Goal: Transaction & Acquisition: Purchase product/service

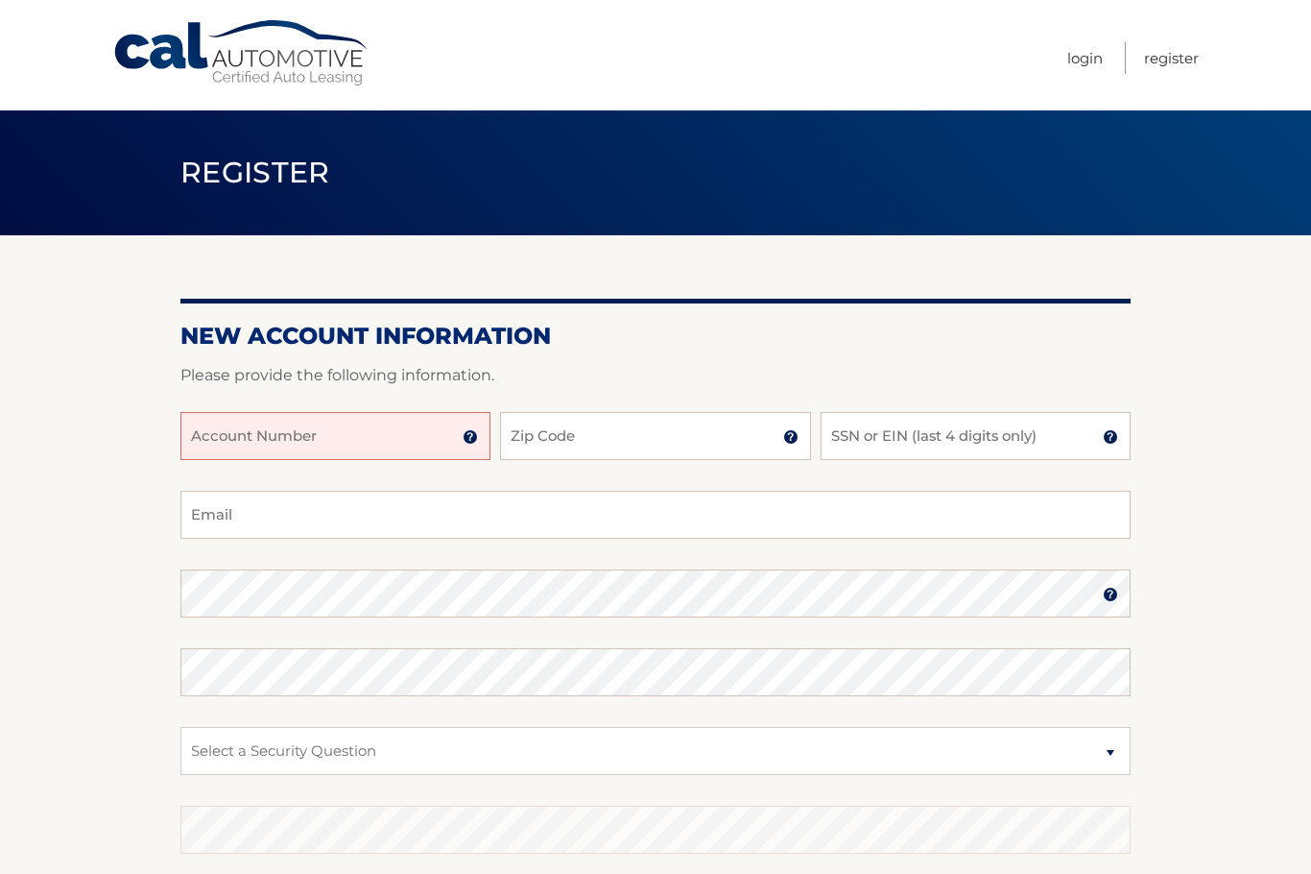
click at [337, 445] on input "Account Number" at bounding box center [335, 436] width 310 height 48
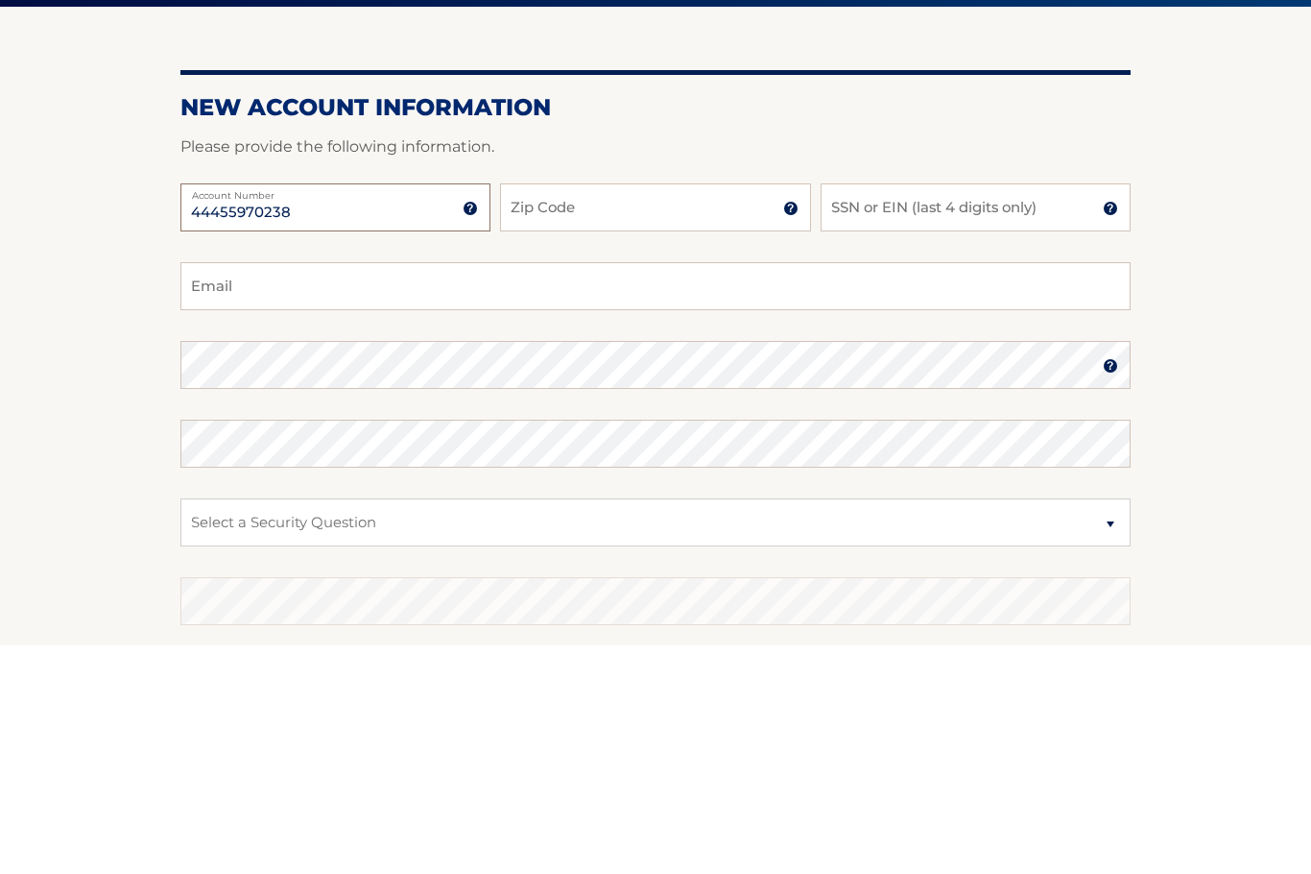
type input "44455970238"
click at [673, 412] on input "Zip Code" at bounding box center [655, 436] width 310 height 48
type input "075’8"
click at [959, 412] on input "SSN or EIN (last 4 digits only)" at bounding box center [976, 436] width 310 height 48
type input "2388"
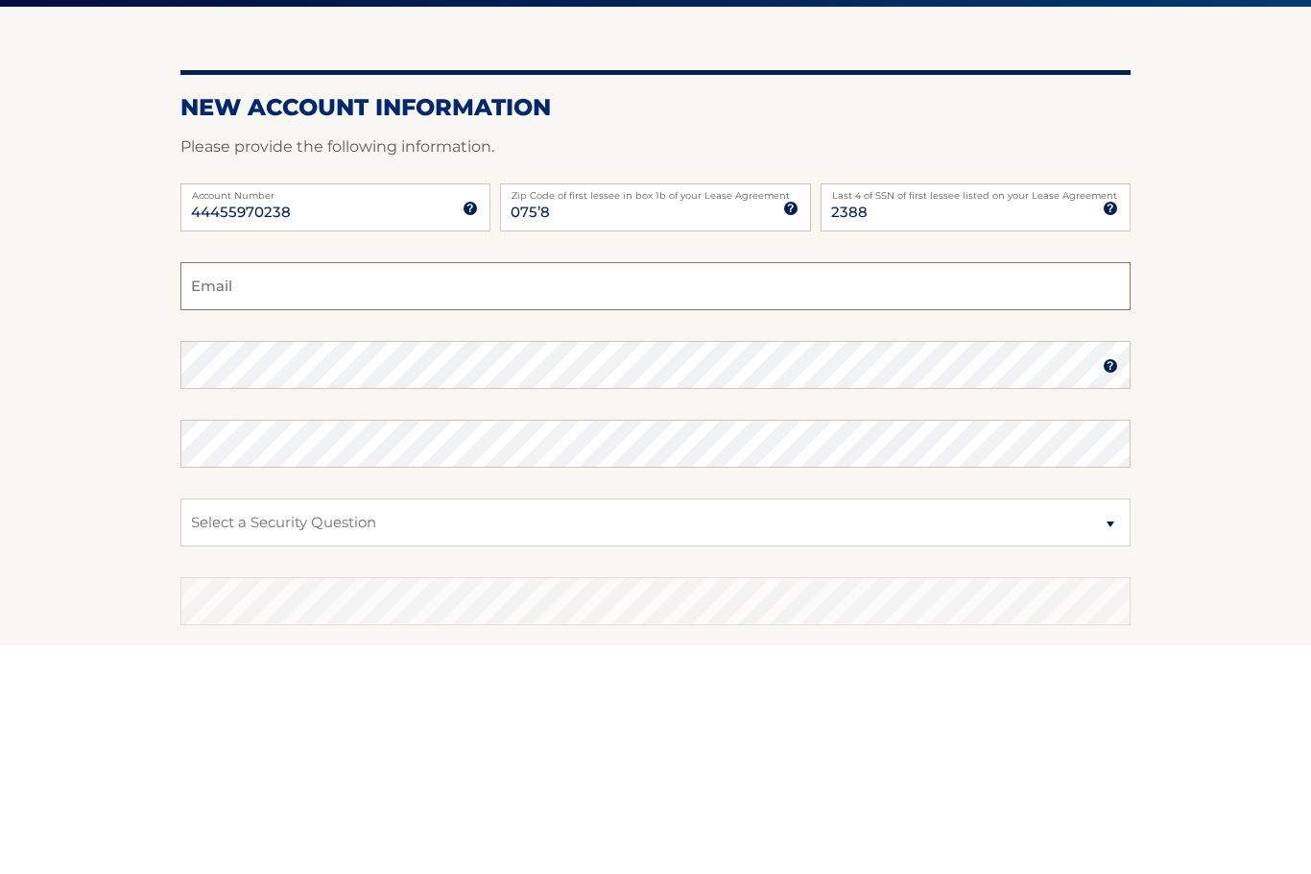
click at [385, 491] on input "Email" at bounding box center [655, 515] width 950 height 48
type input "orobajaneb@yahoo.com"
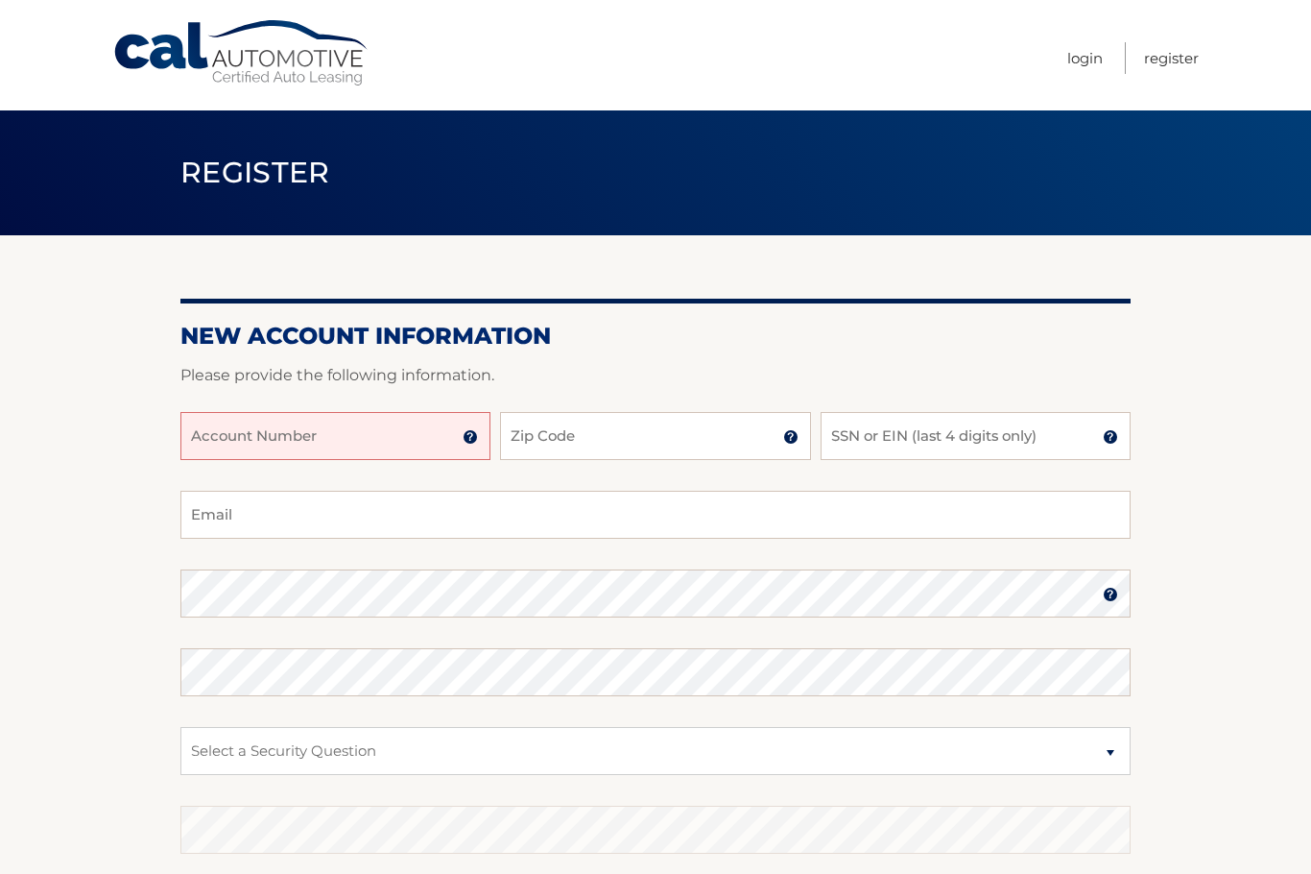
click at [359, 440] on input "Account Number" at bounding box center [335, 436] width 310 height 48
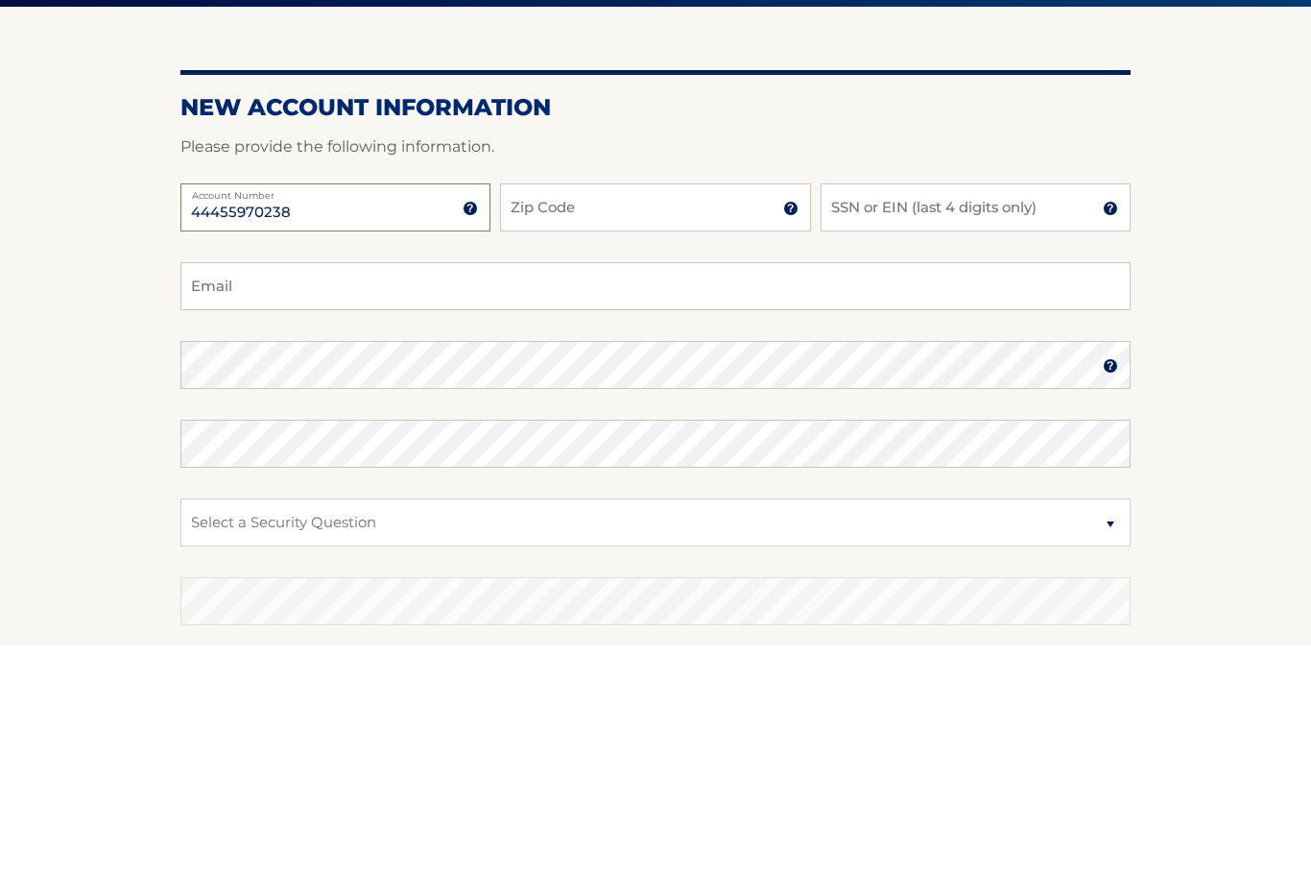
type input "44455970238"
click at [659, 412] on input "Zip Code" at bounding box center [655, 436] width 310 height 48
type input "07508"
click at [912, 412] on input "SSN or EIN (last 4 digits only)" at bounding box center [976, 436] width 310 height 48
type input "2388"
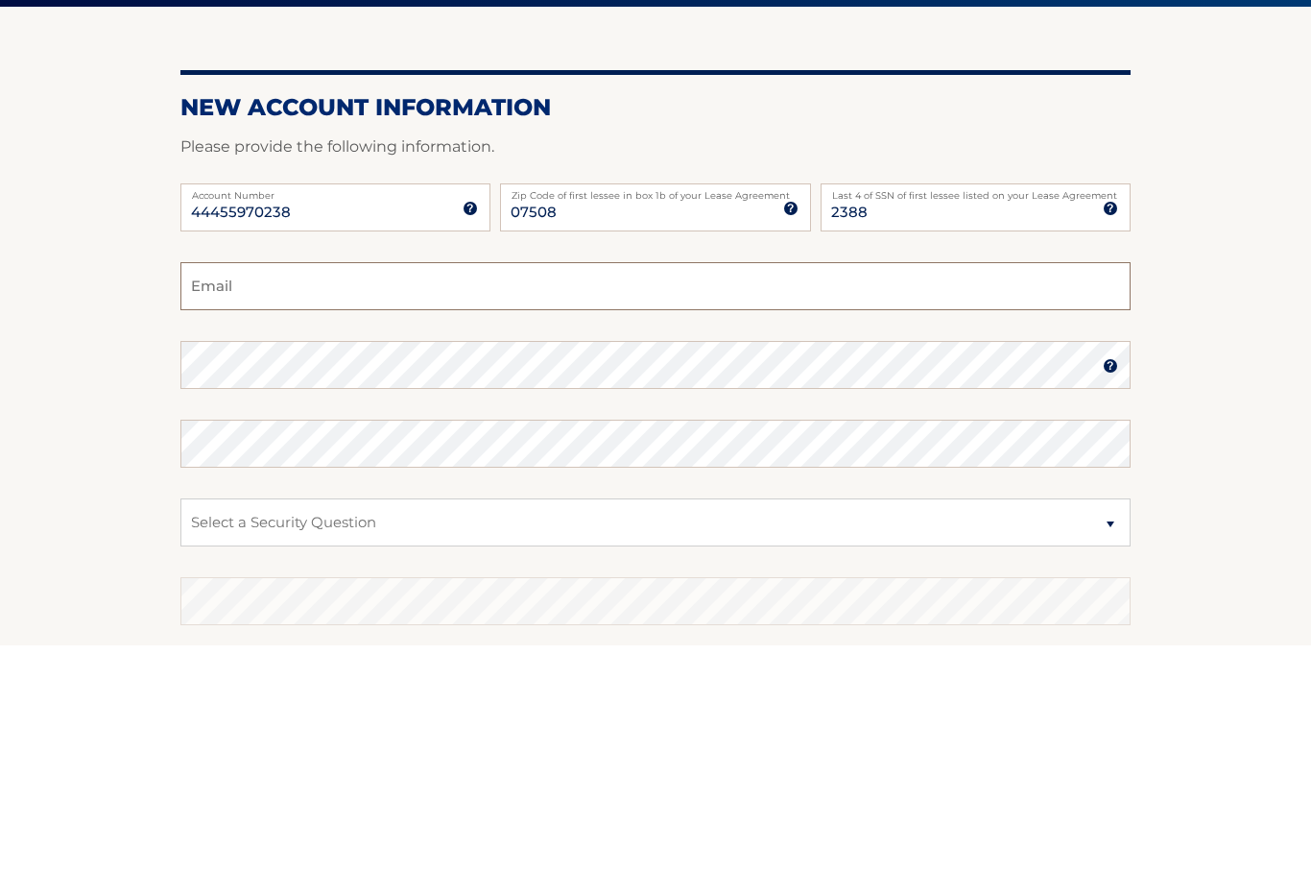
click at [384, 491] on input "Email" at bounding box center [655, 515] width 950 height 48
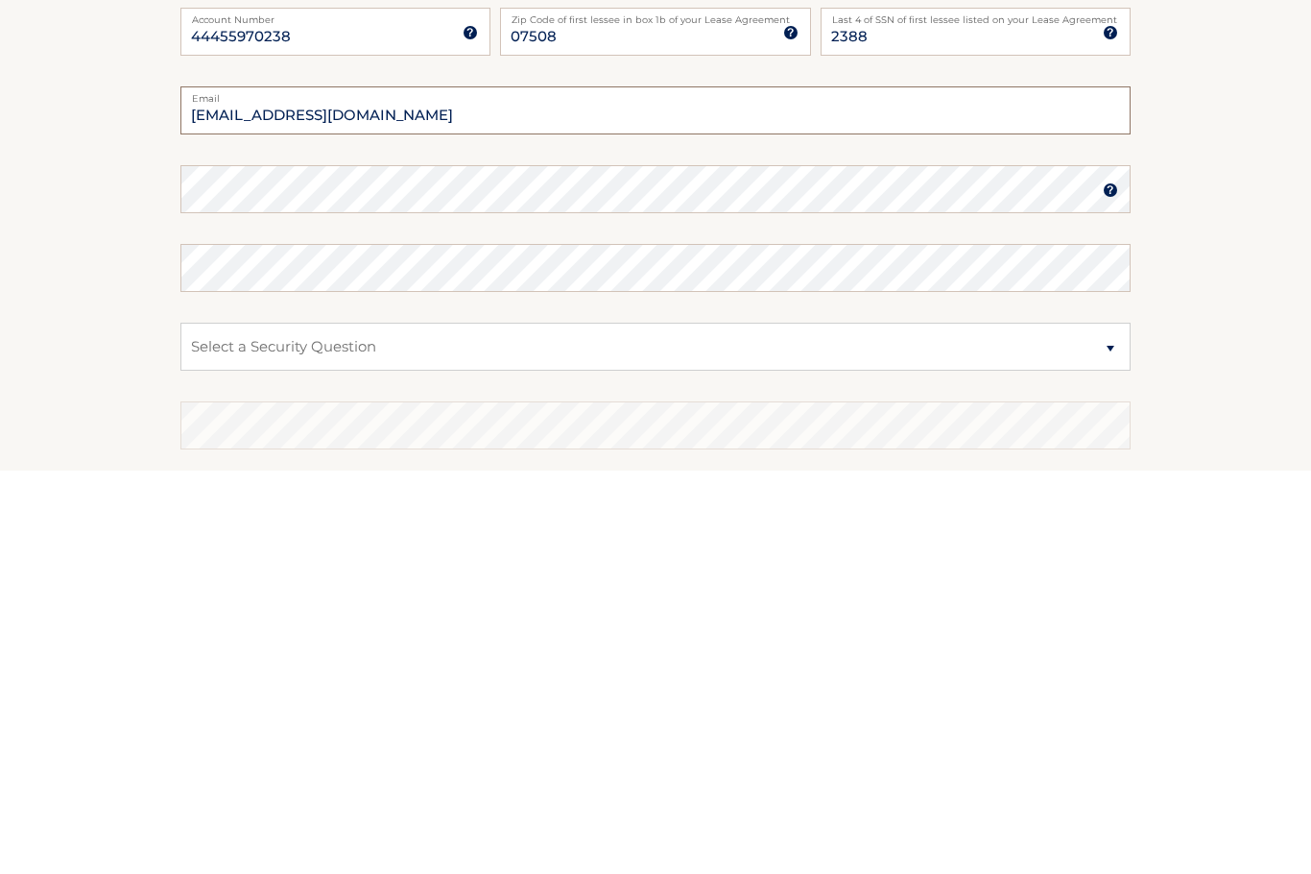
type input "orobajaneb@yahoo.com"
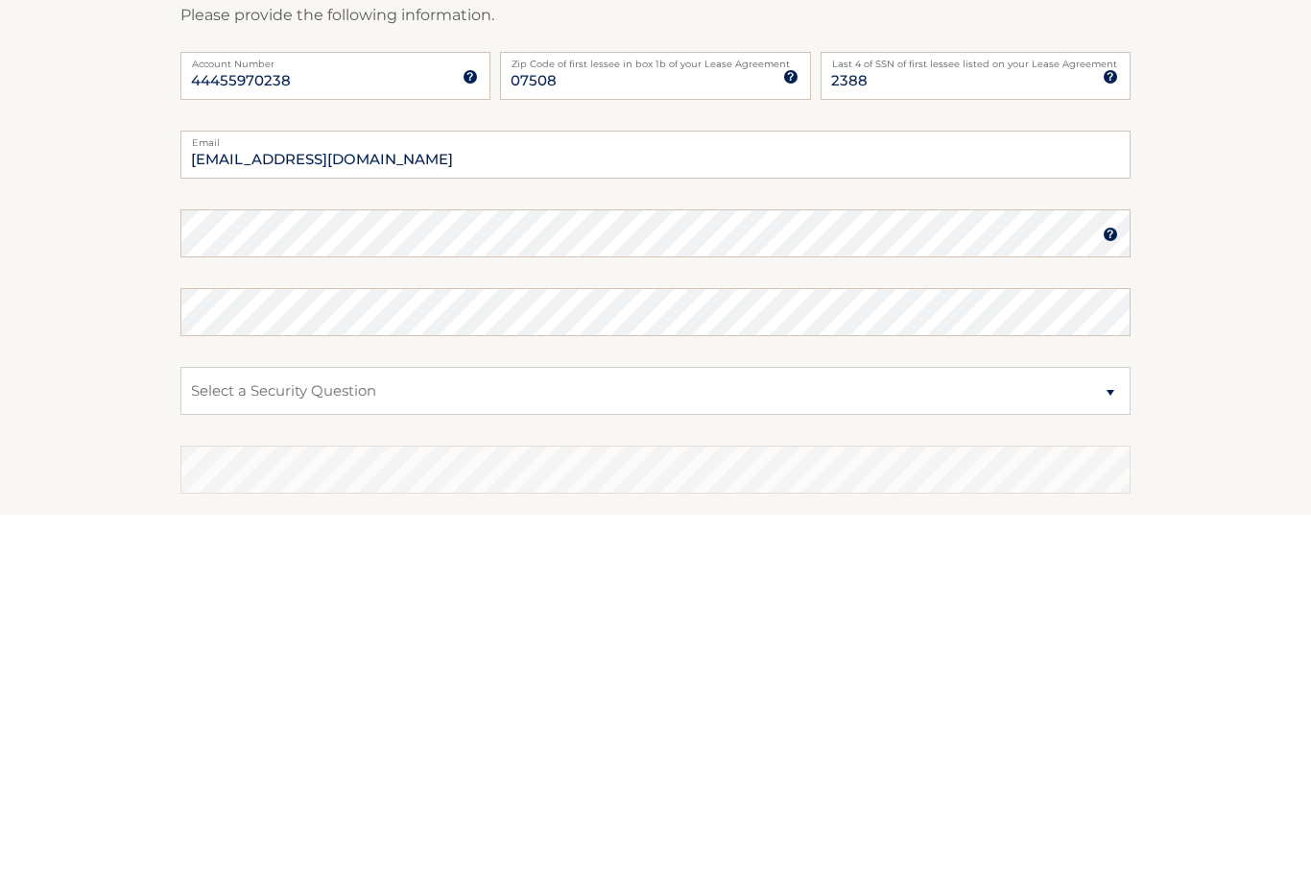
scroll to position [255, 0]
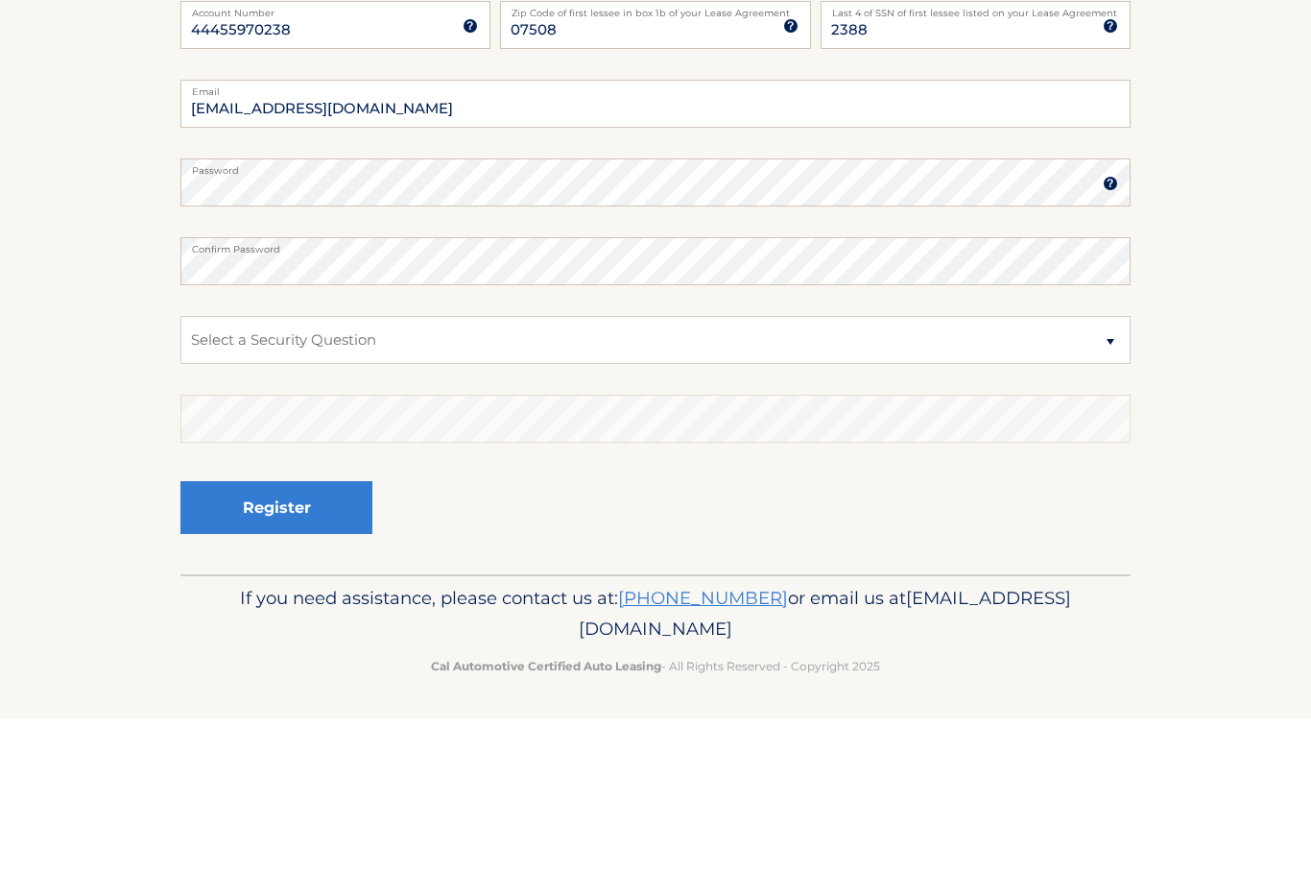
click at [379, 471] on select "Select a Security Question What was the name of your elementary school? What is…" at bounding box center [655, 495] width 950 height 48
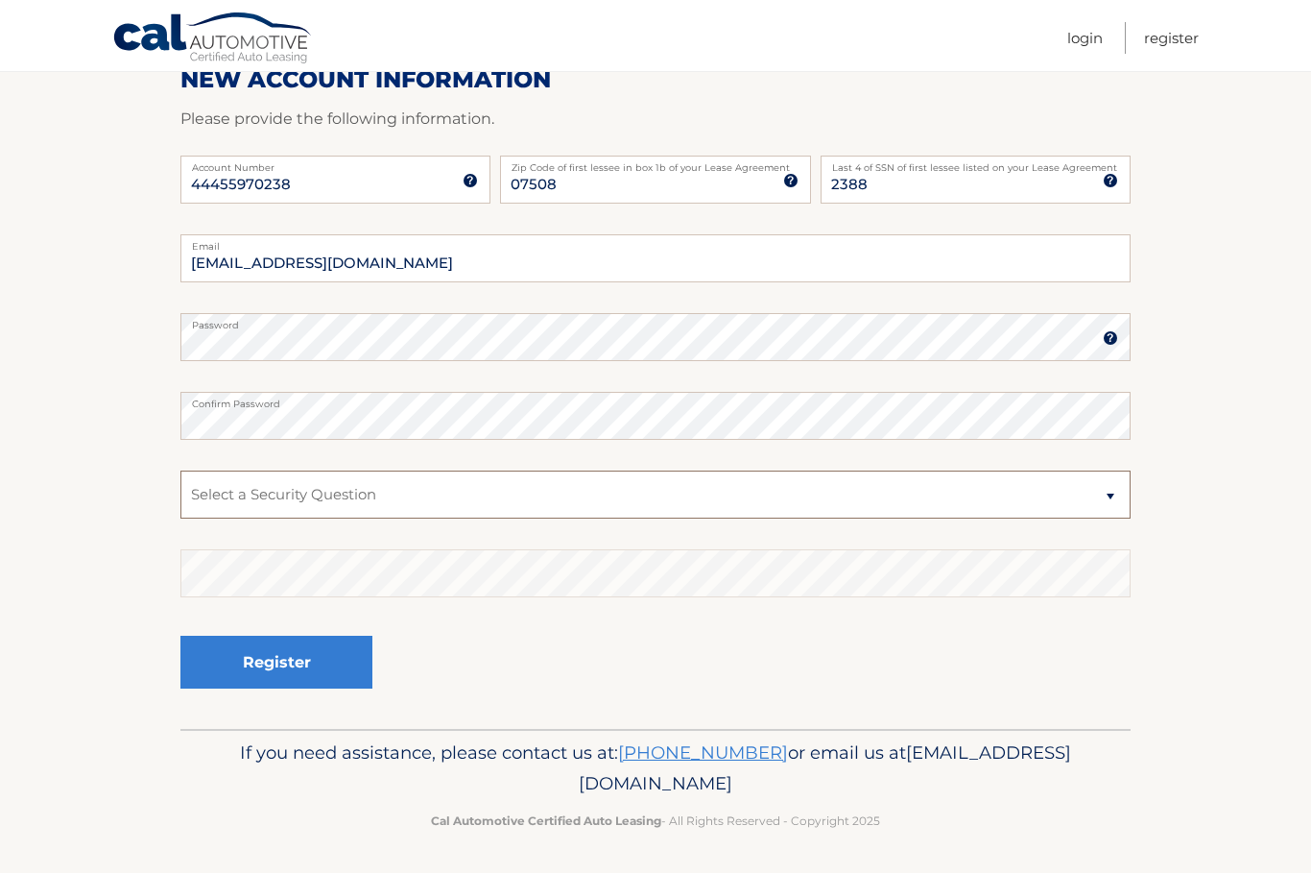
click at [301, 500] on select "Select a Security Question What was the name of your elementary school? What is…" at bounding box center [655, 495] width 950 height 48
select select "2"
click at [321, 495] on select "Select a Security Question What was the name of your elementary school? What is…" at bounding box center [655, 495] width 950 height 48
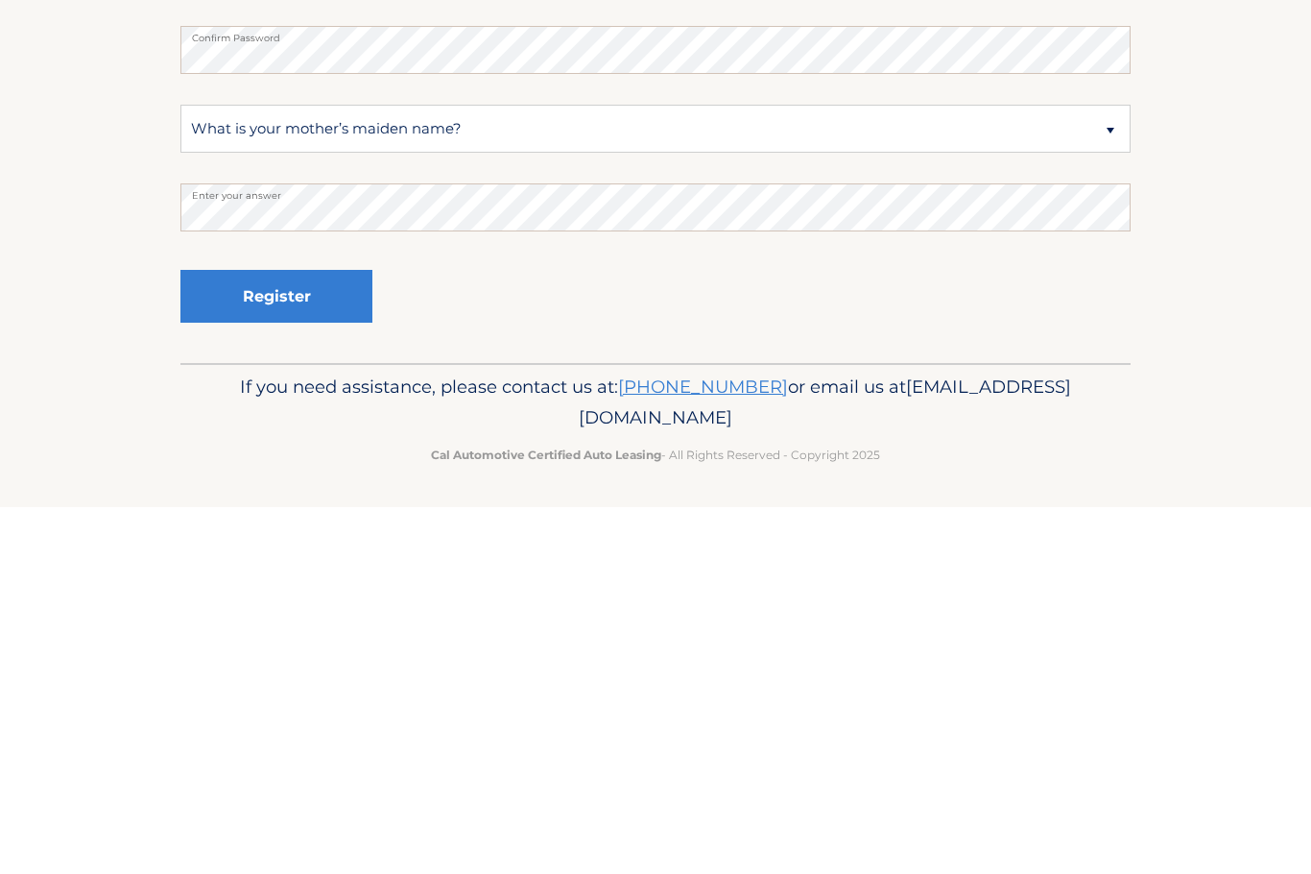
click at [304, 637] on button "Register" at bounding box center [276, 663] width 192 height 53
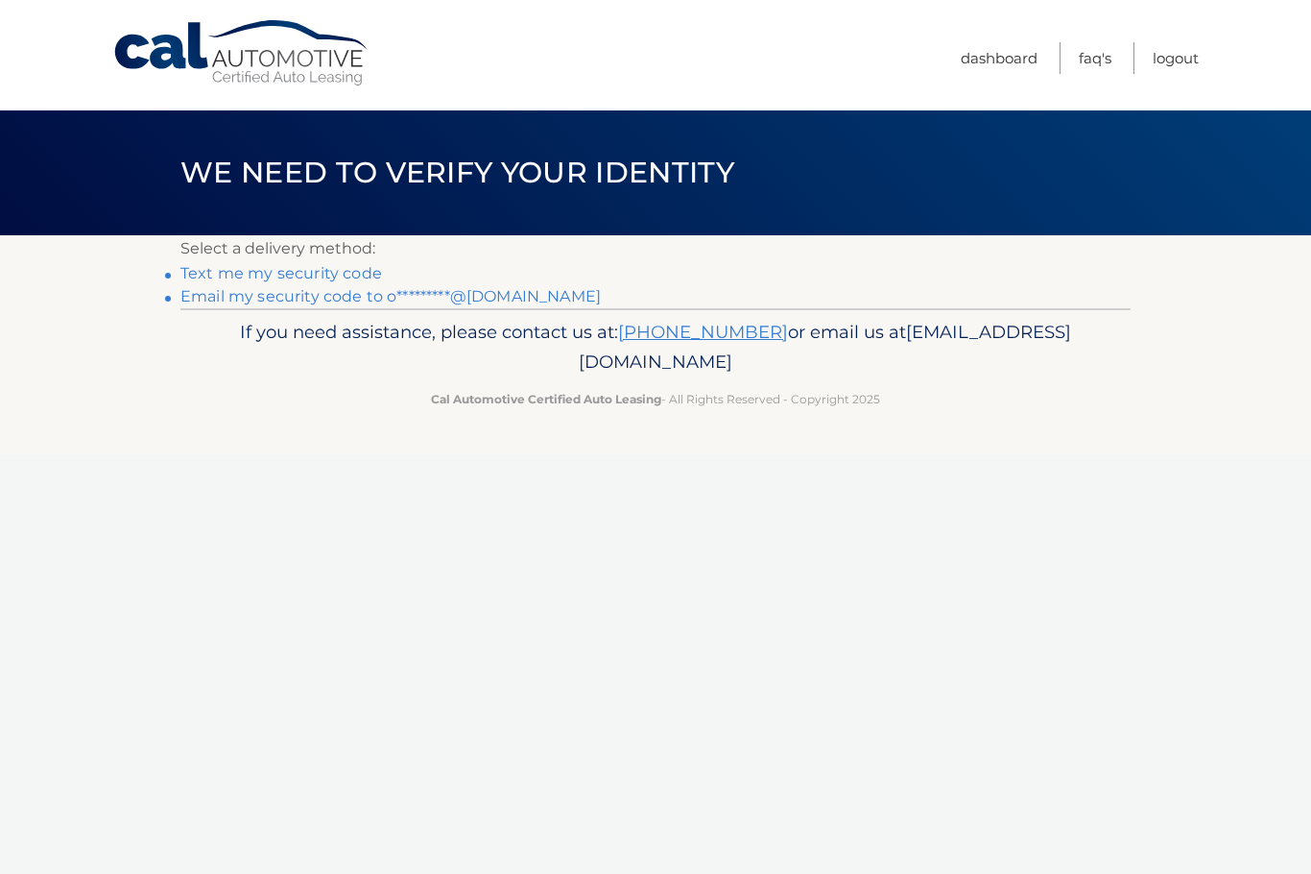
click at [319, 272] on link "Text me my security code" at bounding box center [281, 273] width 202 height 18
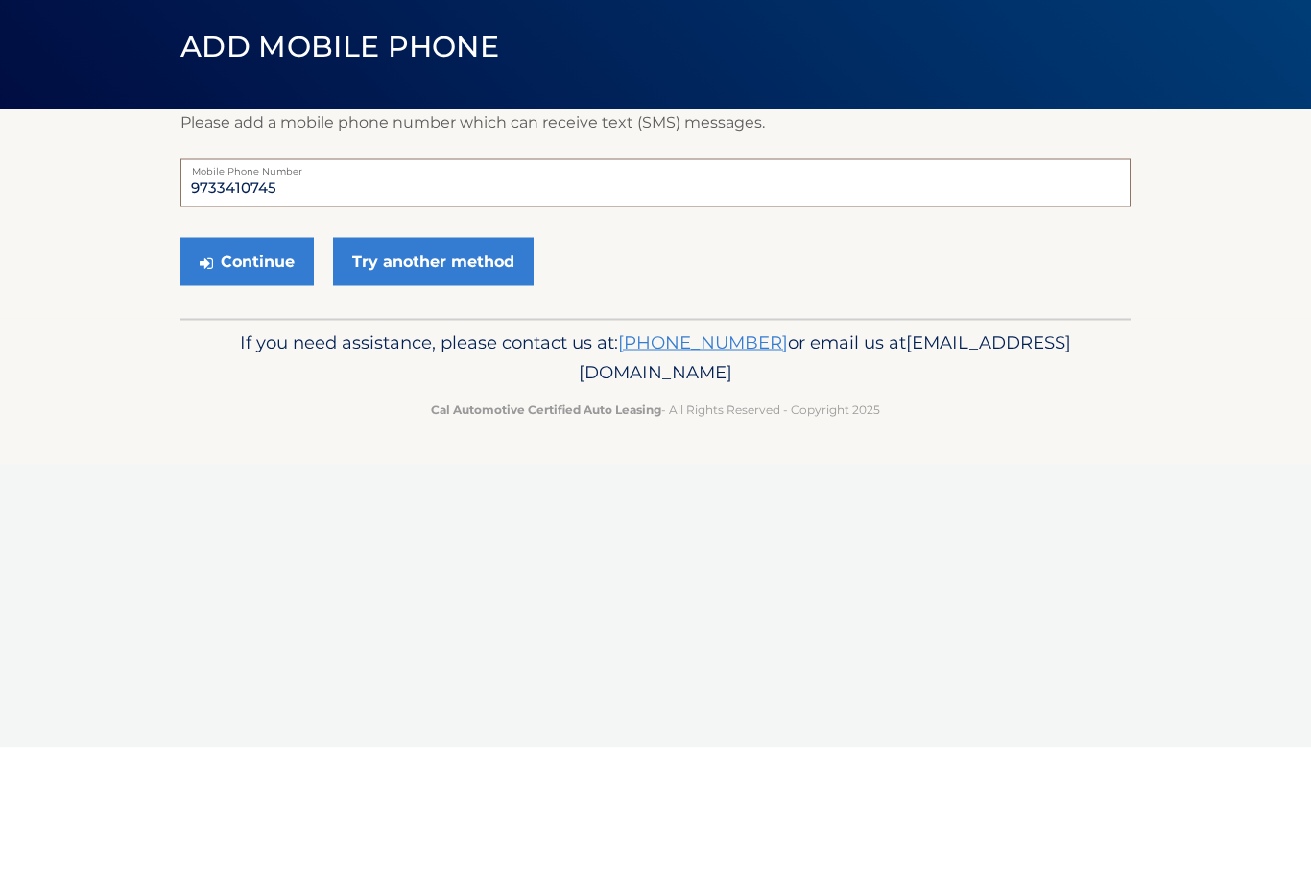
type input "9733410745"
click at [264, 364] on button "Continue" at bounding box center [246, 388] width 133 height 48
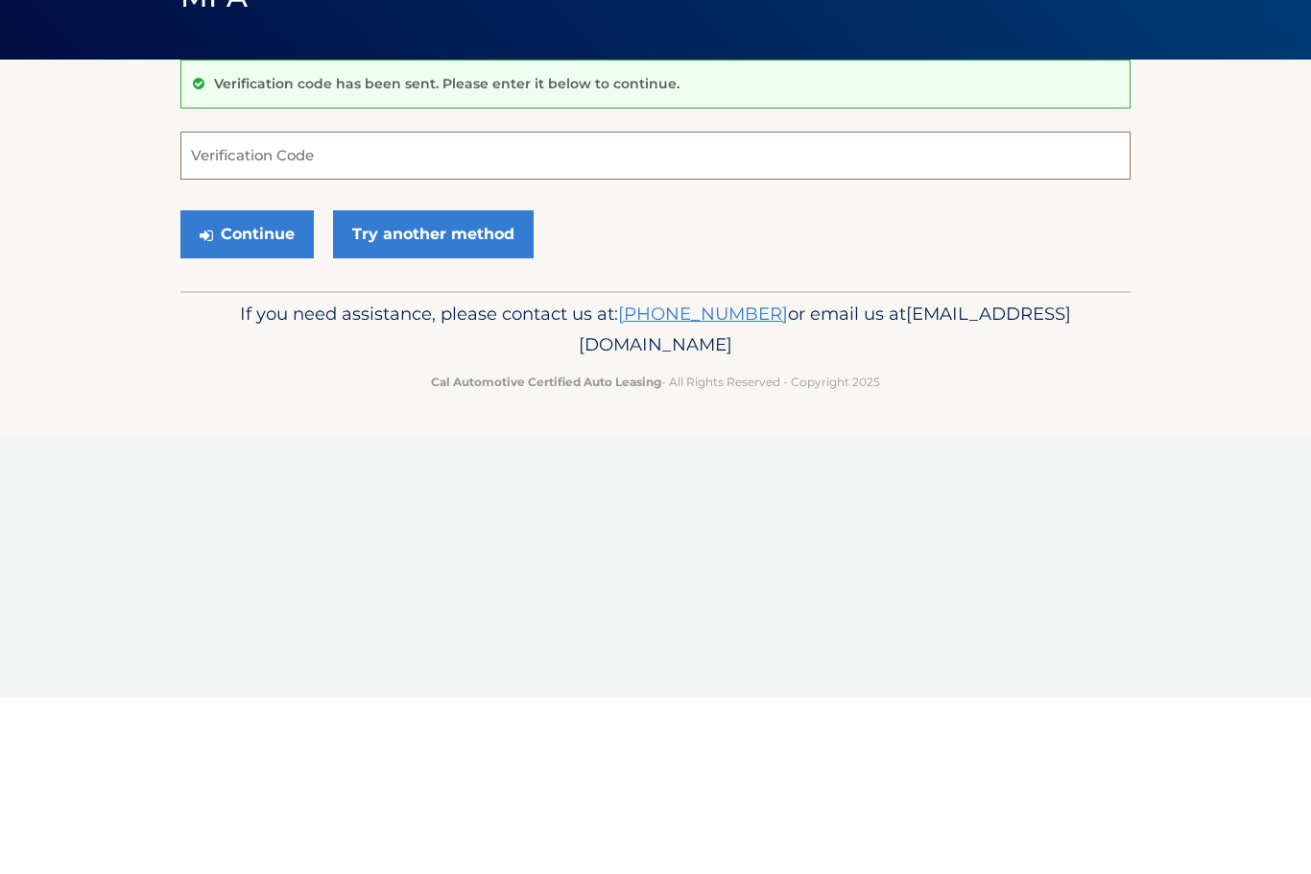
click at [292, 307] on input "Verification Code" at bounding box center [655, 331] width 950 height 48
click at [379, 307] on input "Verification Code" at bounding box center [655, 331] width 950 height 48
type input "713198"
click at [267, 386] on button "Continue" at bounding box center [246, 410] width 133 height 48
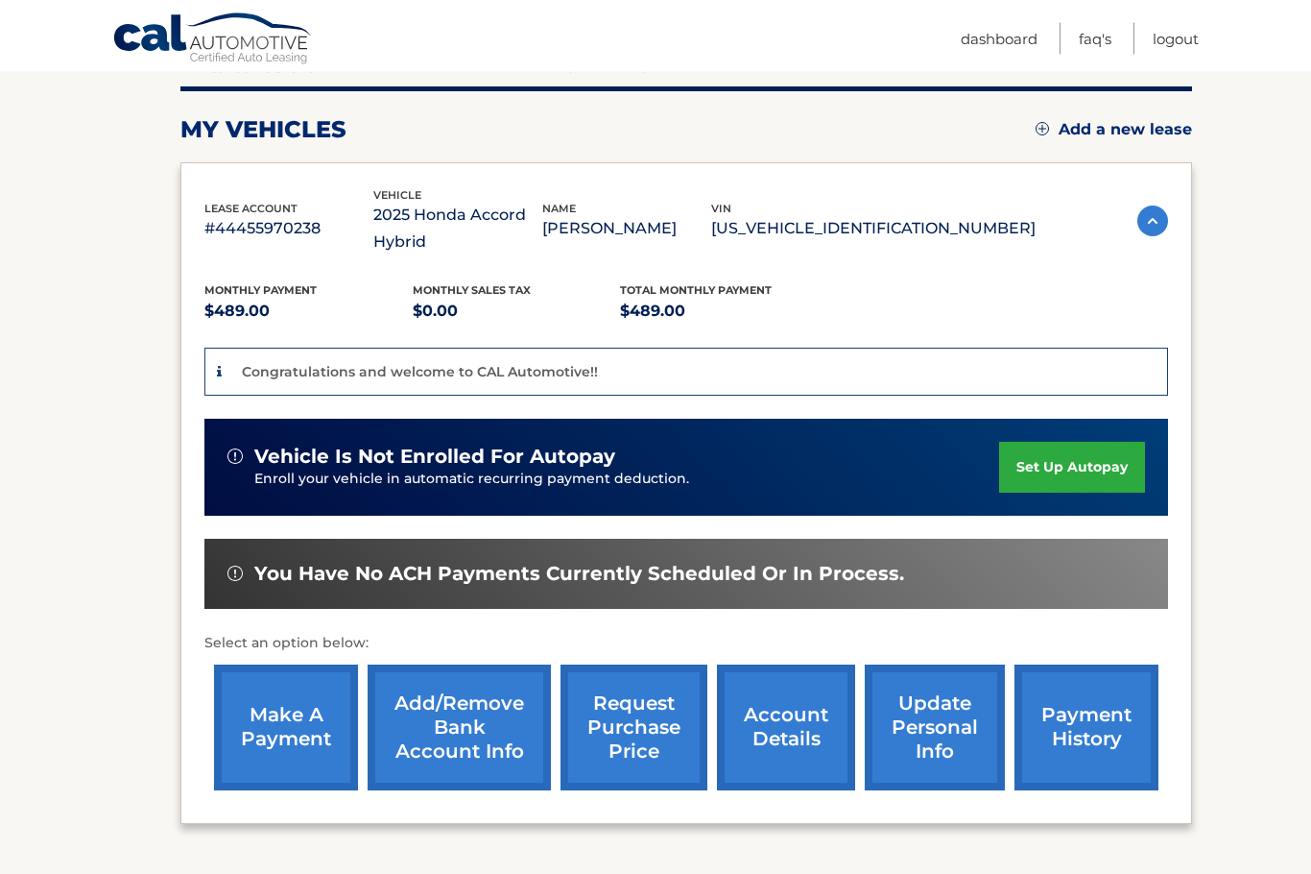
scroll to position [235, 0]
click at [311, 725] on link "make a payment" at bounding box center [286, 727] width 144 height 126
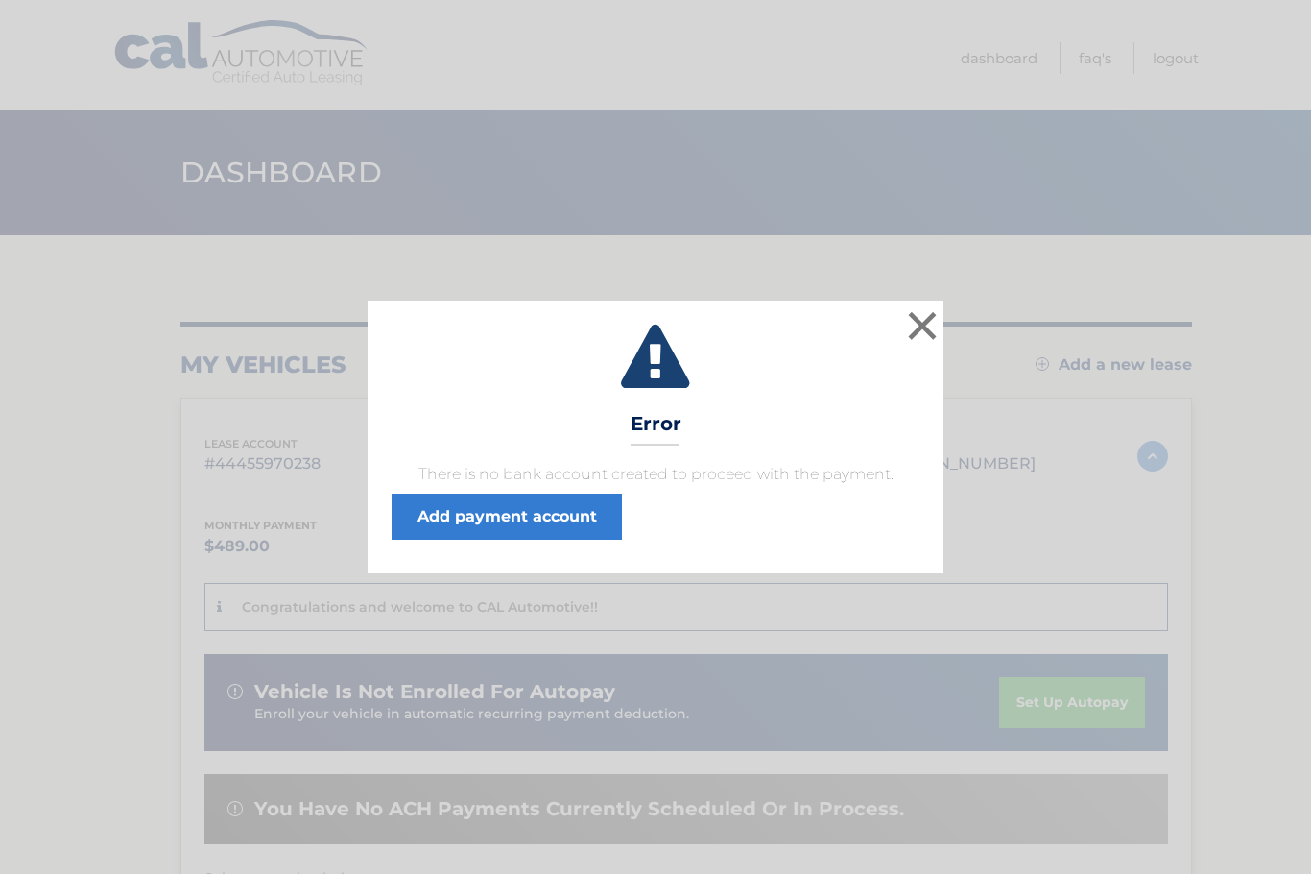
click at [919, 343] on button "×" at bounding box center [922, 325] width 38 height 38
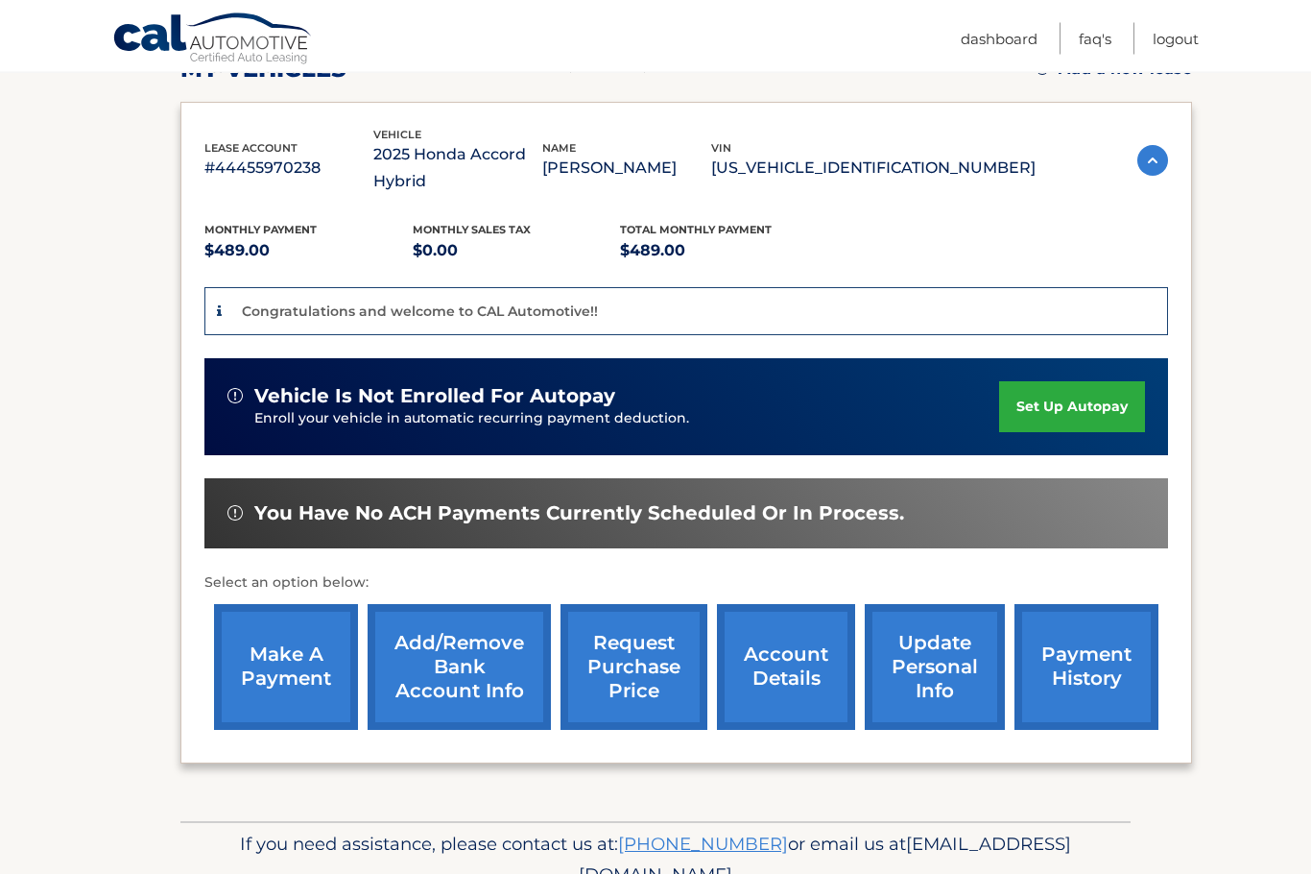
scroll to position [317, 0]
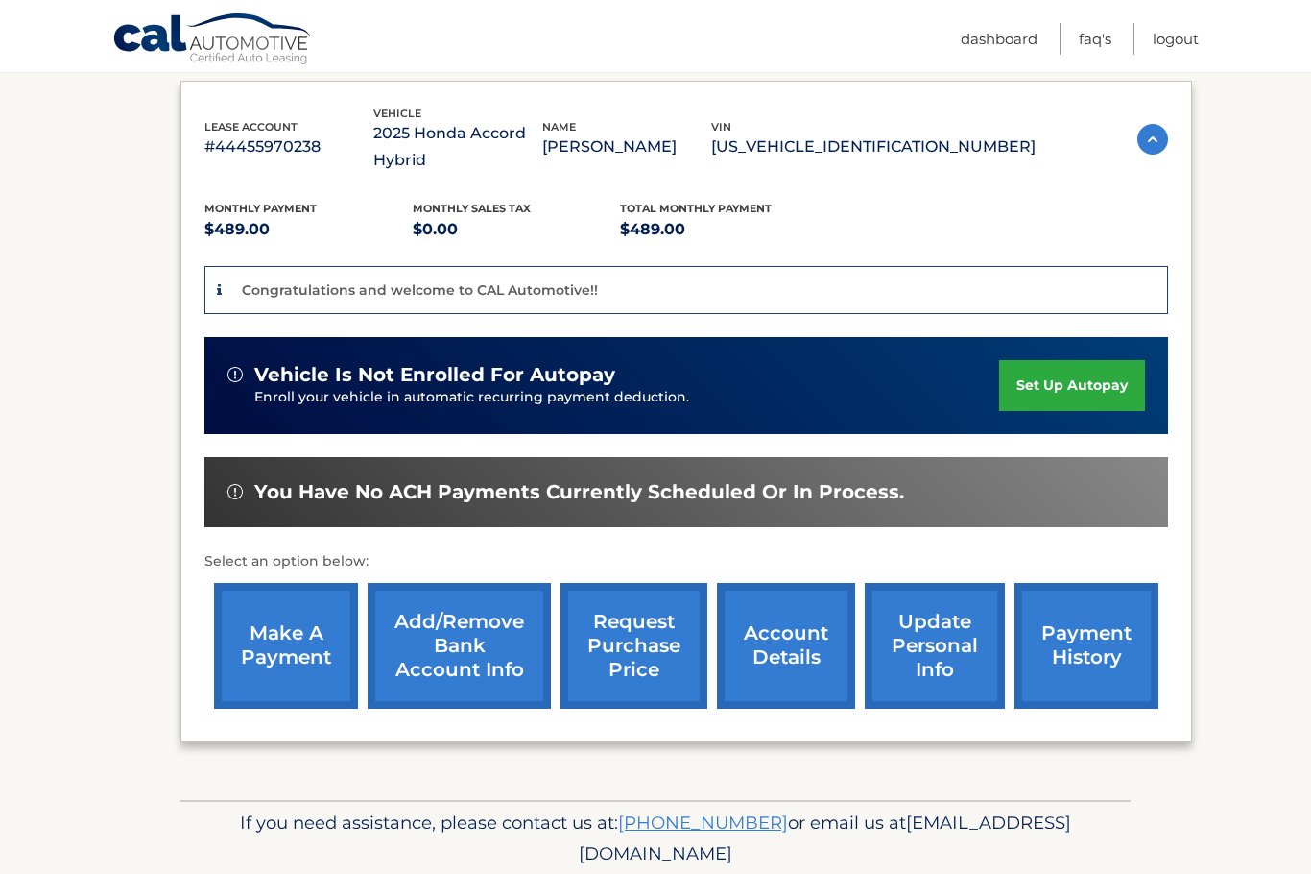
click at [498, 651] on link "Add/Remove bank account info" at bounding box center [459, 646] width 183 height 126
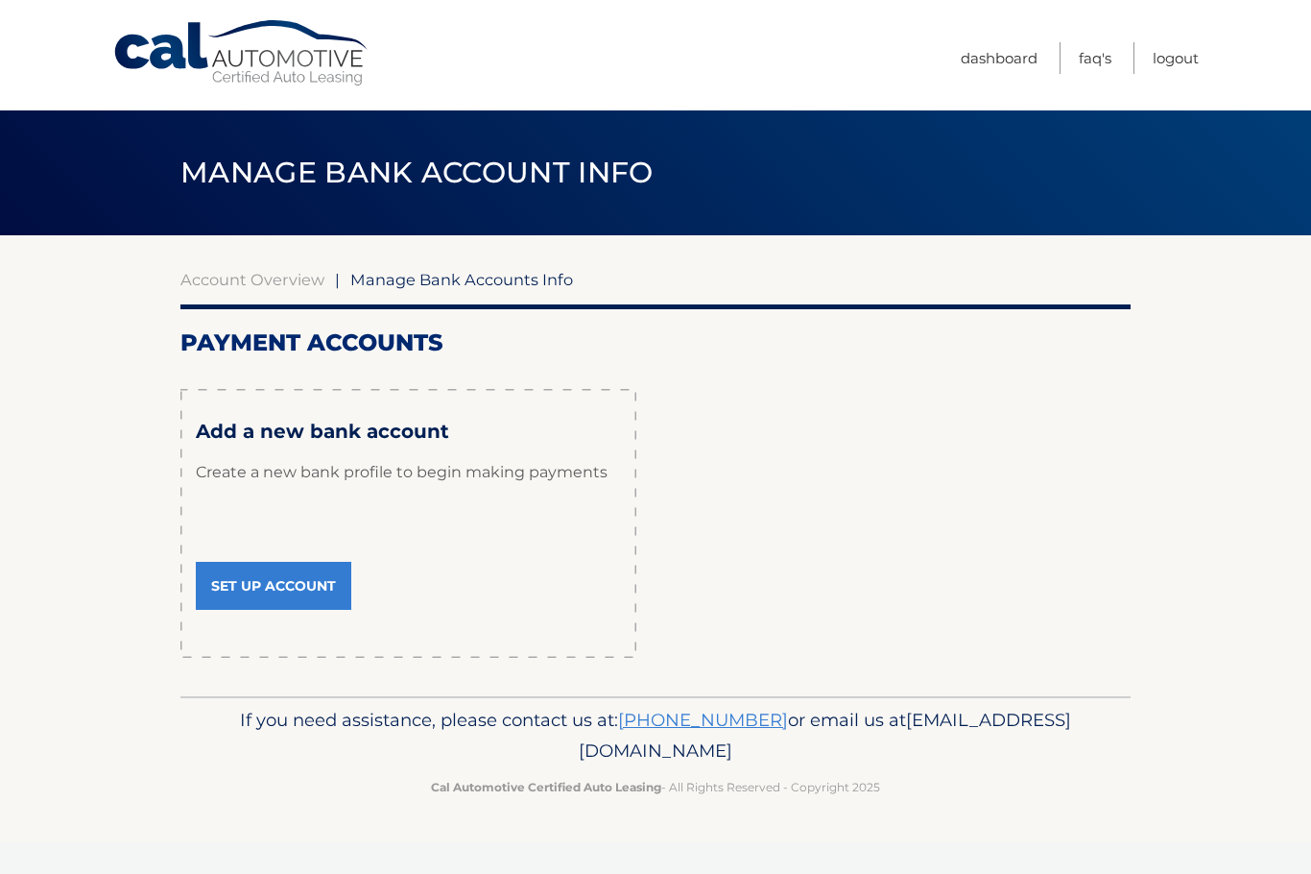
click at [297, 575] on link "Set Up Account" at bounding box center [274, 586] width 156 height 48
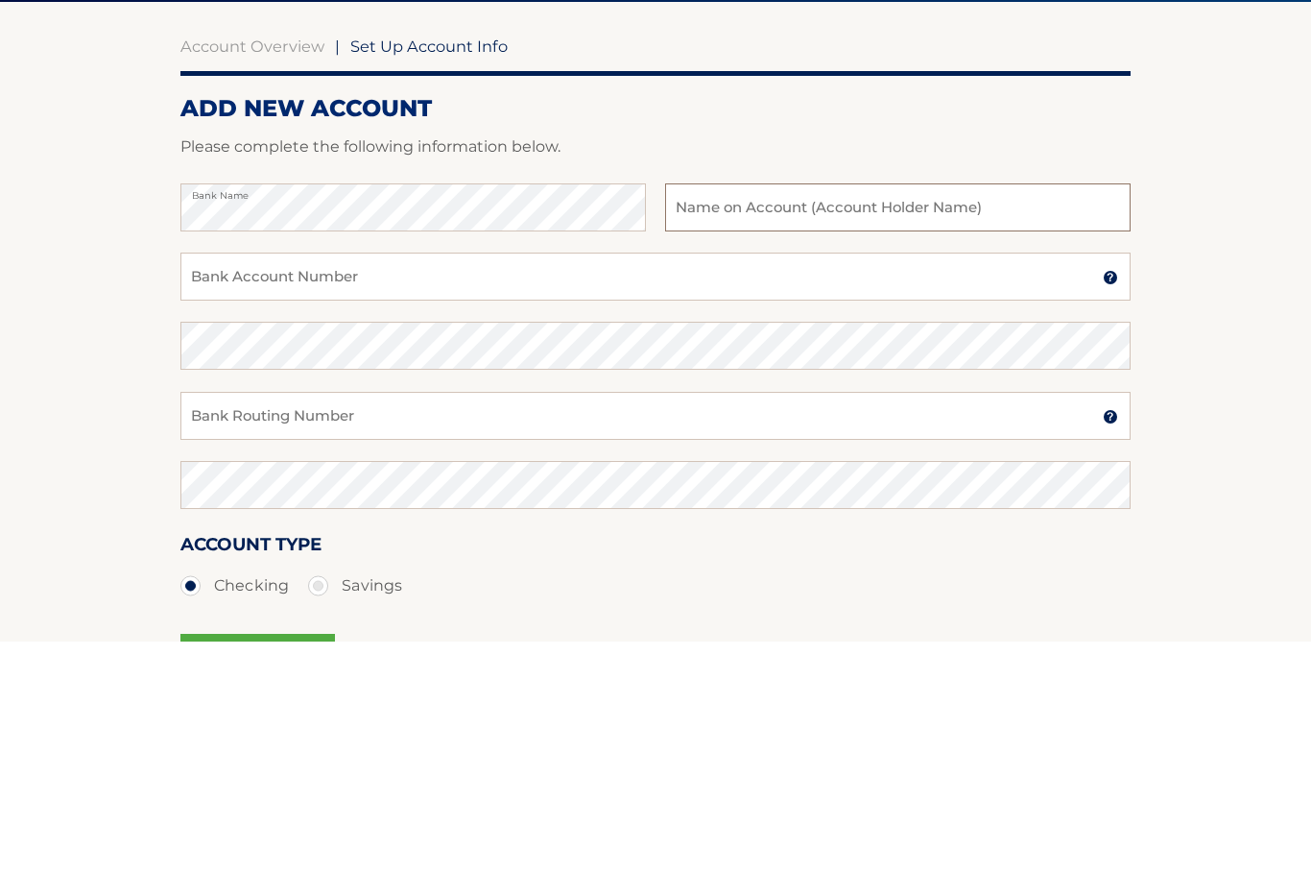
click at [791, 417] on input "text" at bounding box center [898, 441] width 466 height 48
type input "[PERSON_NAME]"
click at [355, 486] on input "Bank Account Number" at bounding box center [655, 510] width 950 height 48
type input "4268622896"
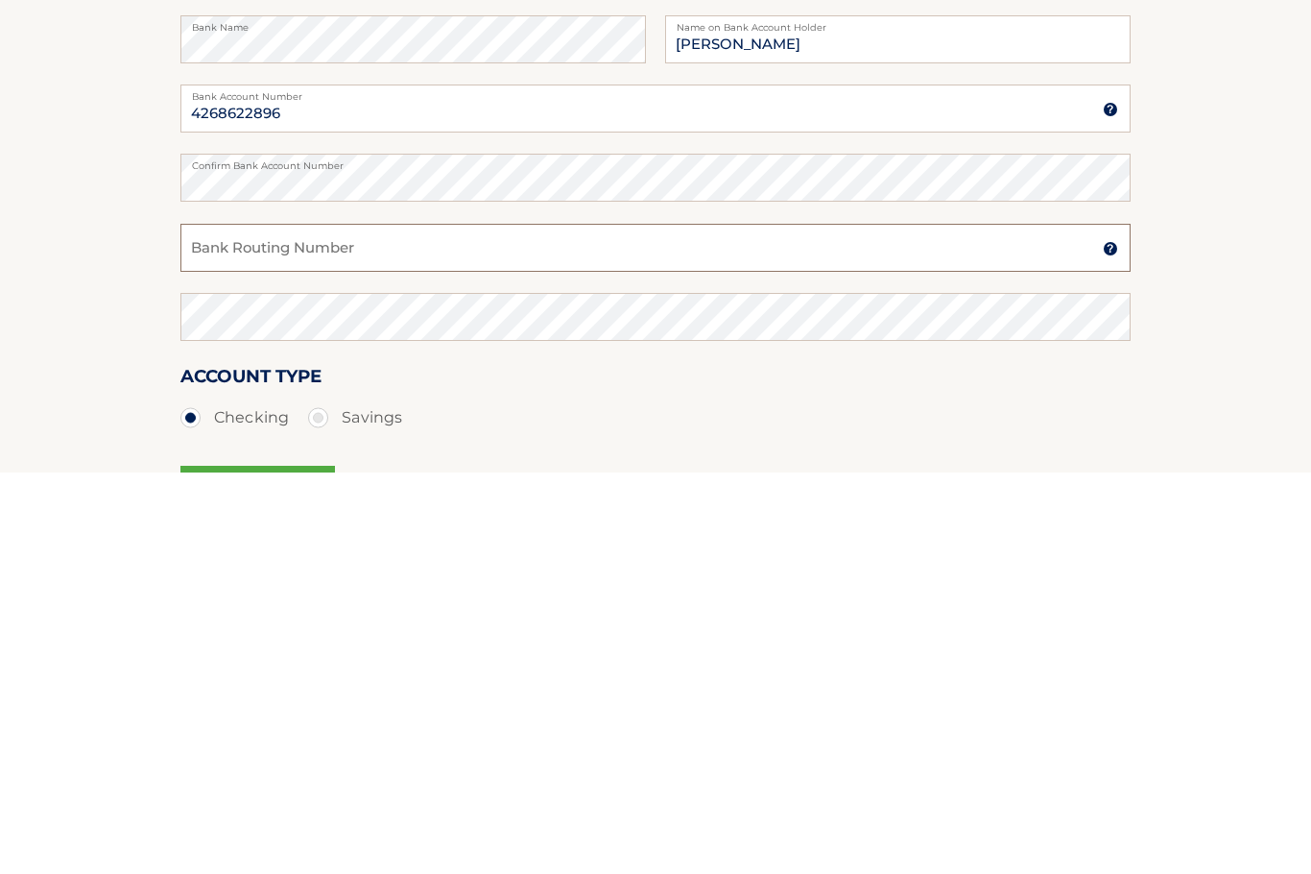
click at [334, 625] on input "Bank Routing Number" at bounding box center [655, 649] width 950 height 48
type input "031201360"
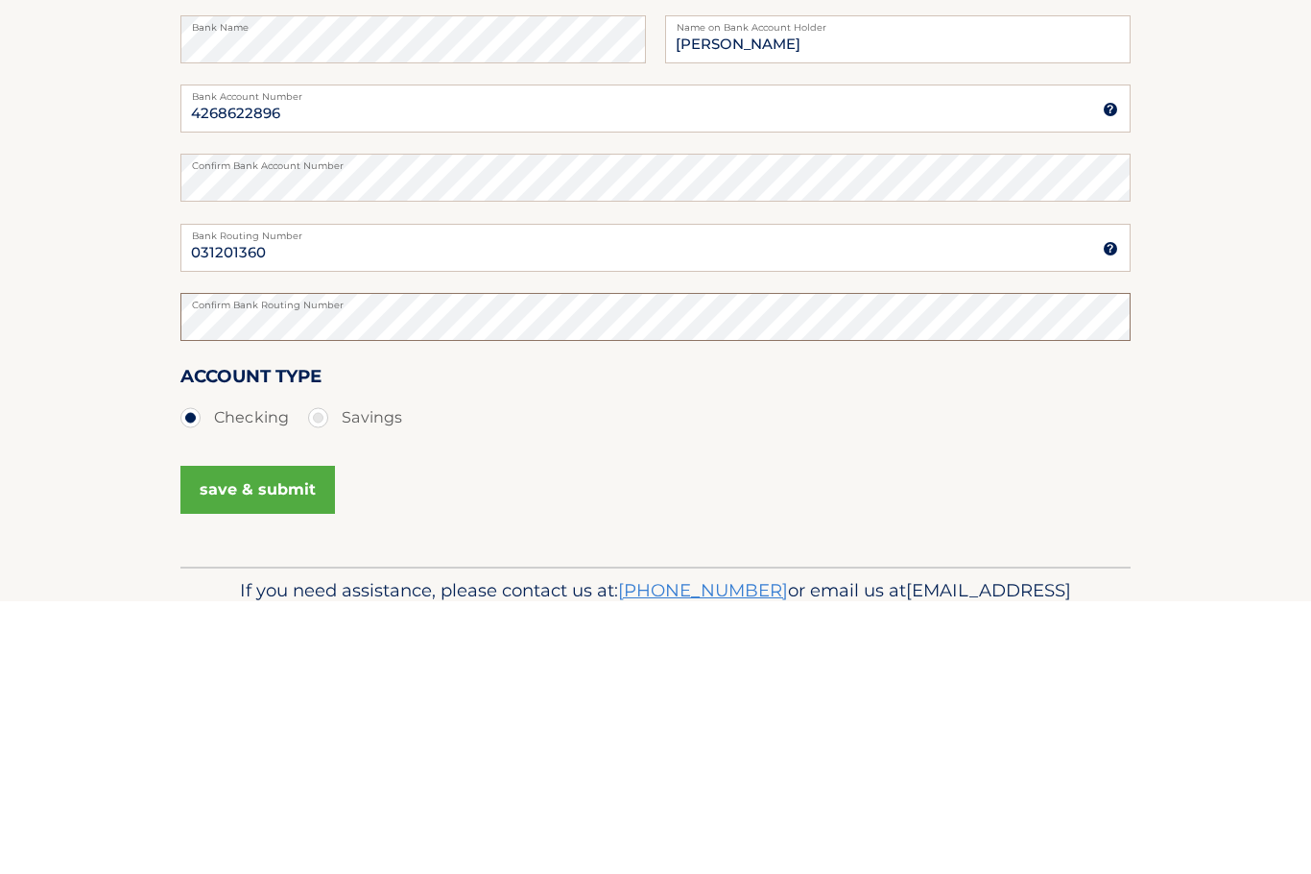
scroll to position [129, 0]
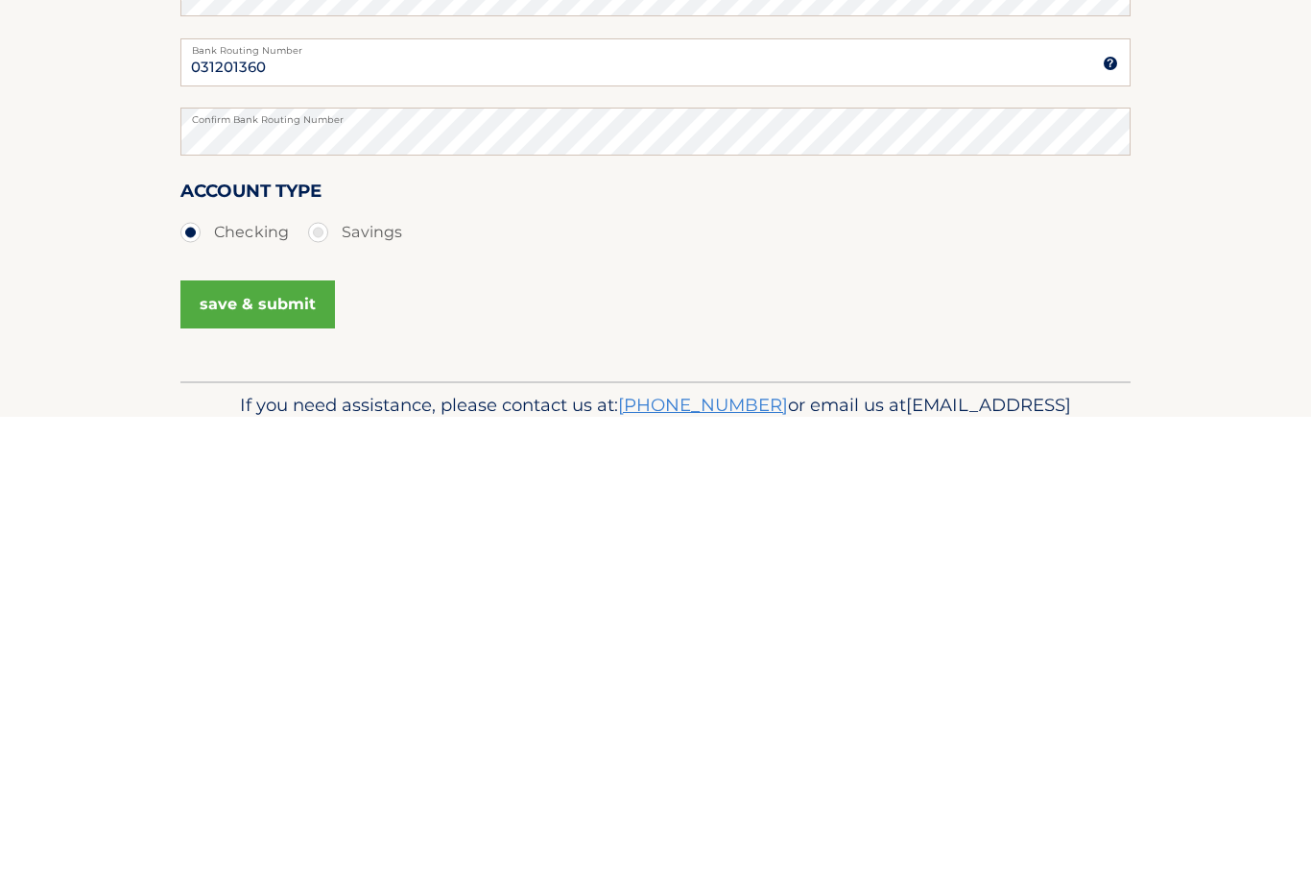
click at [273, 738] on button "save & submit" at bounding box center [257, 762] width 155 height 48
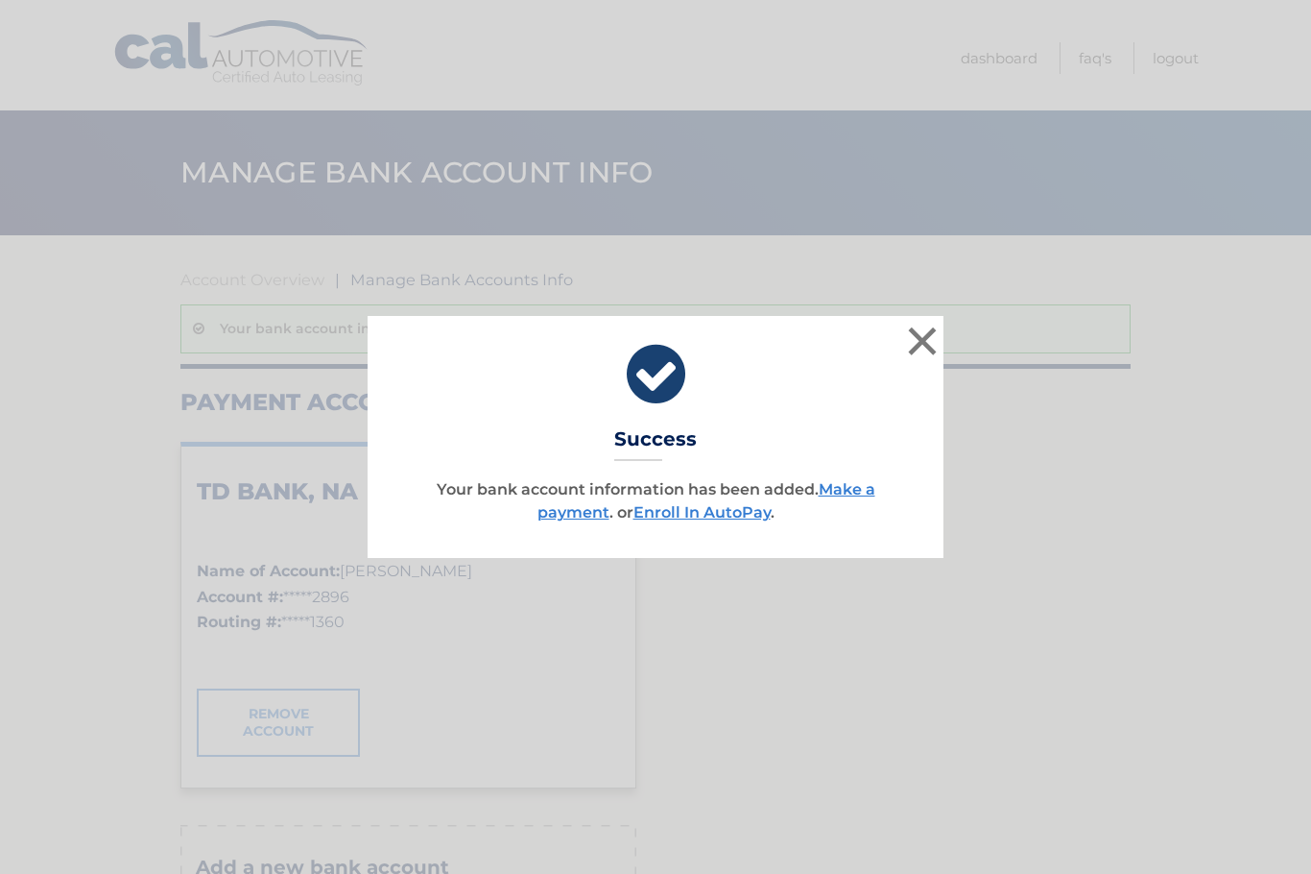
click at [568, 508] on link "Make a payment" at bounding box center [707, 500] width 338 height 41
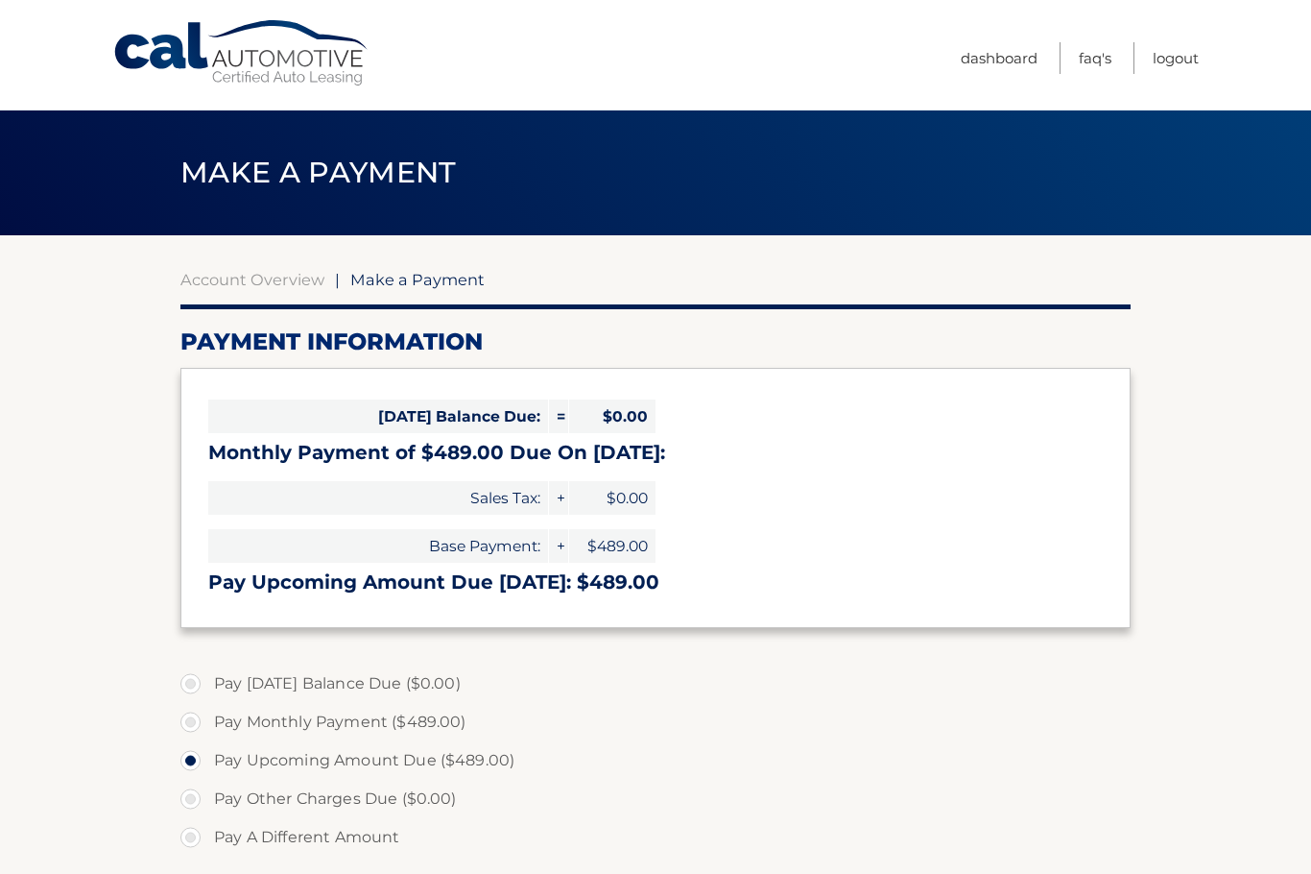
select select "ODMyM2ExN2ItMmVmMS00ZTI2LWFmOTYtODMwY2IyNGZkYTQy"
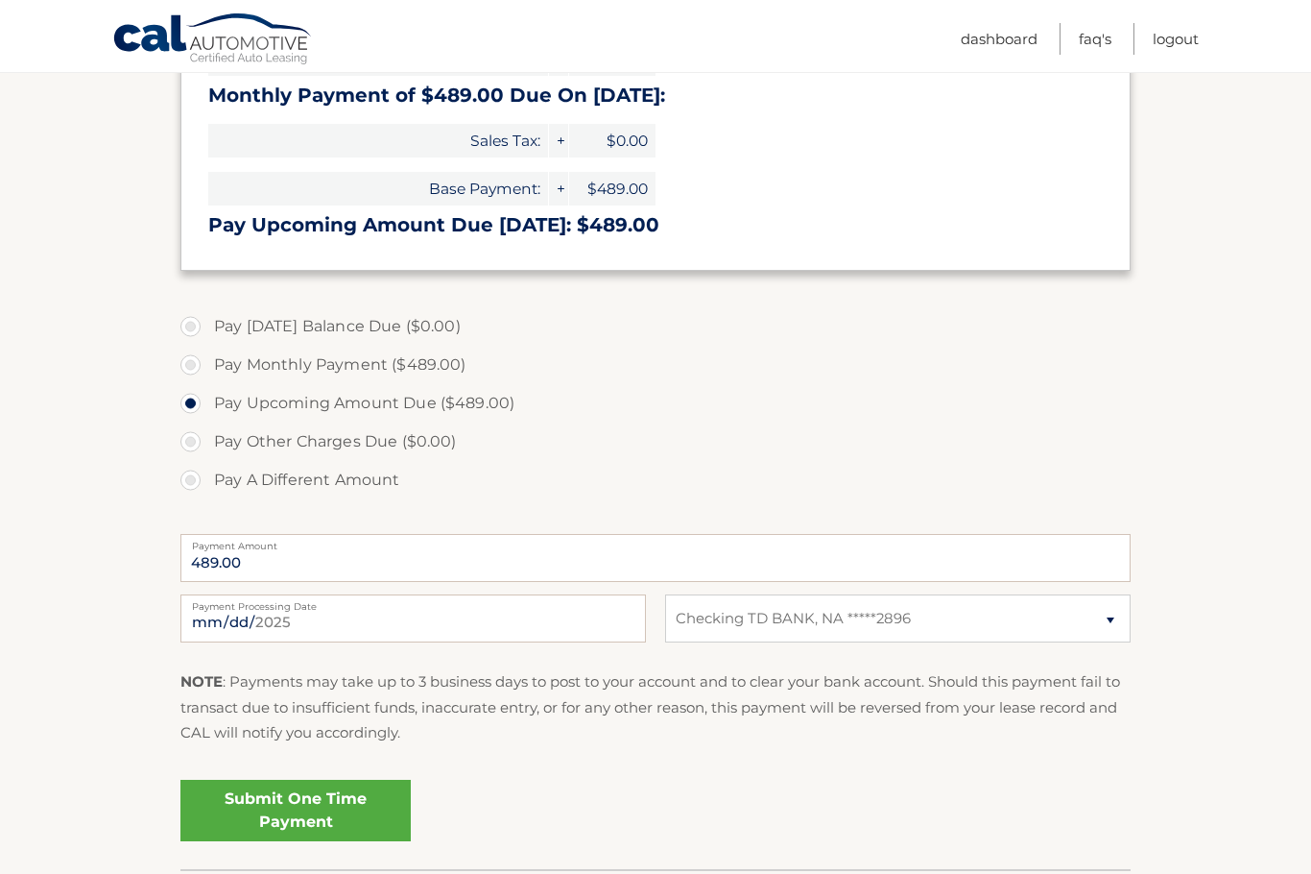
scroll to position [427, 0]
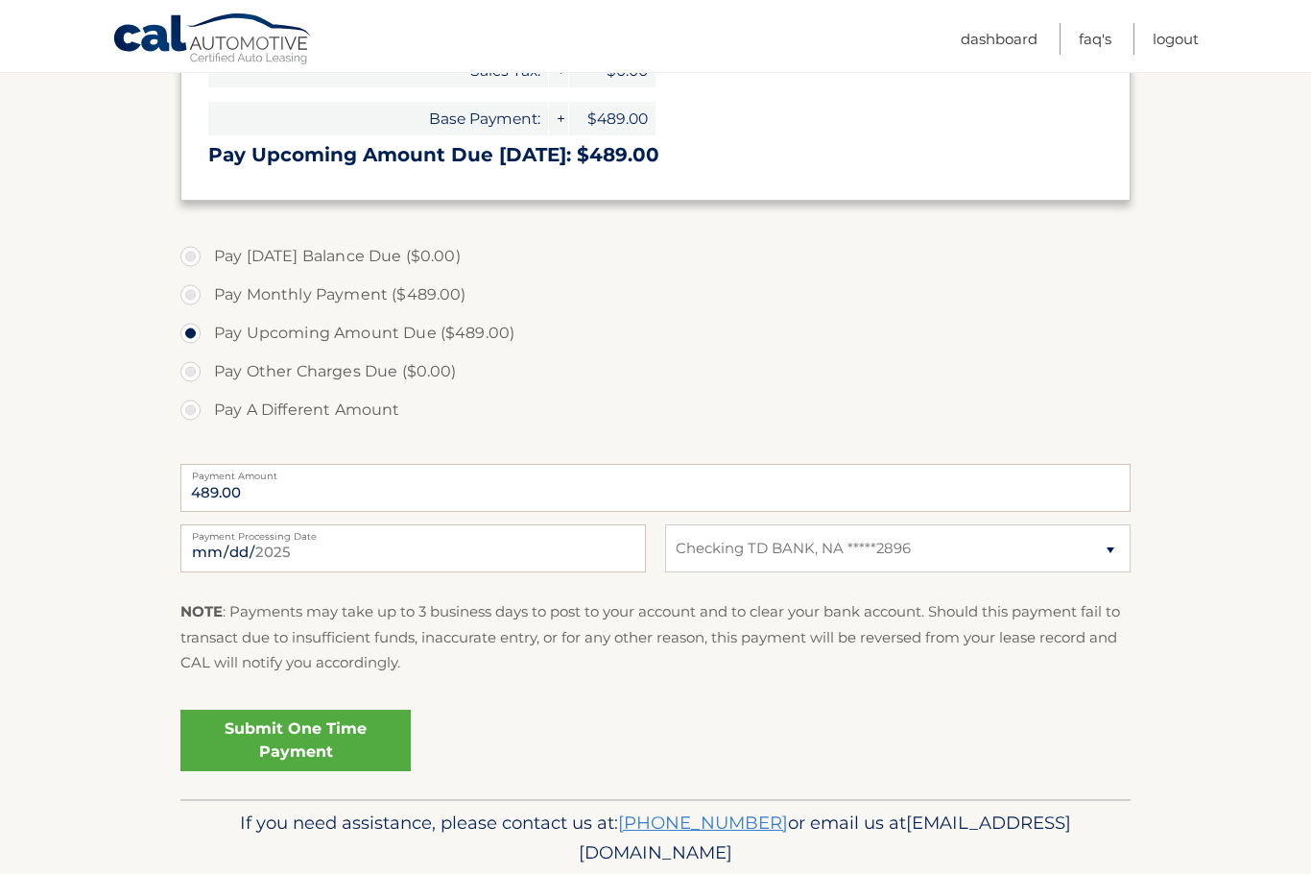
click at [331, 733] on link "Submit One Time Payment" at bounding box center [295, 740] width 230 height 61
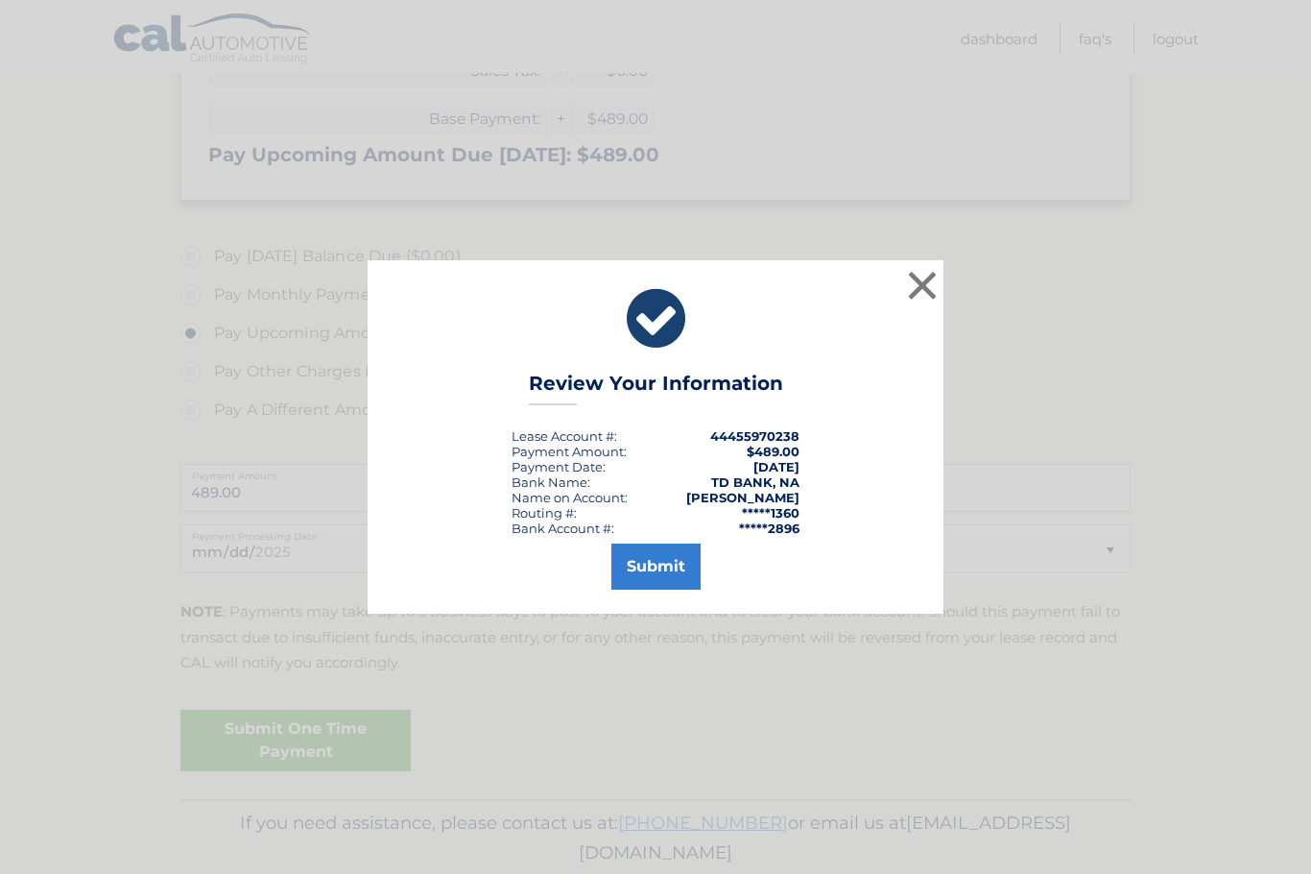
click at [661, 589] on button "Submit" at bounding box center [656, 566] width 89 height 46
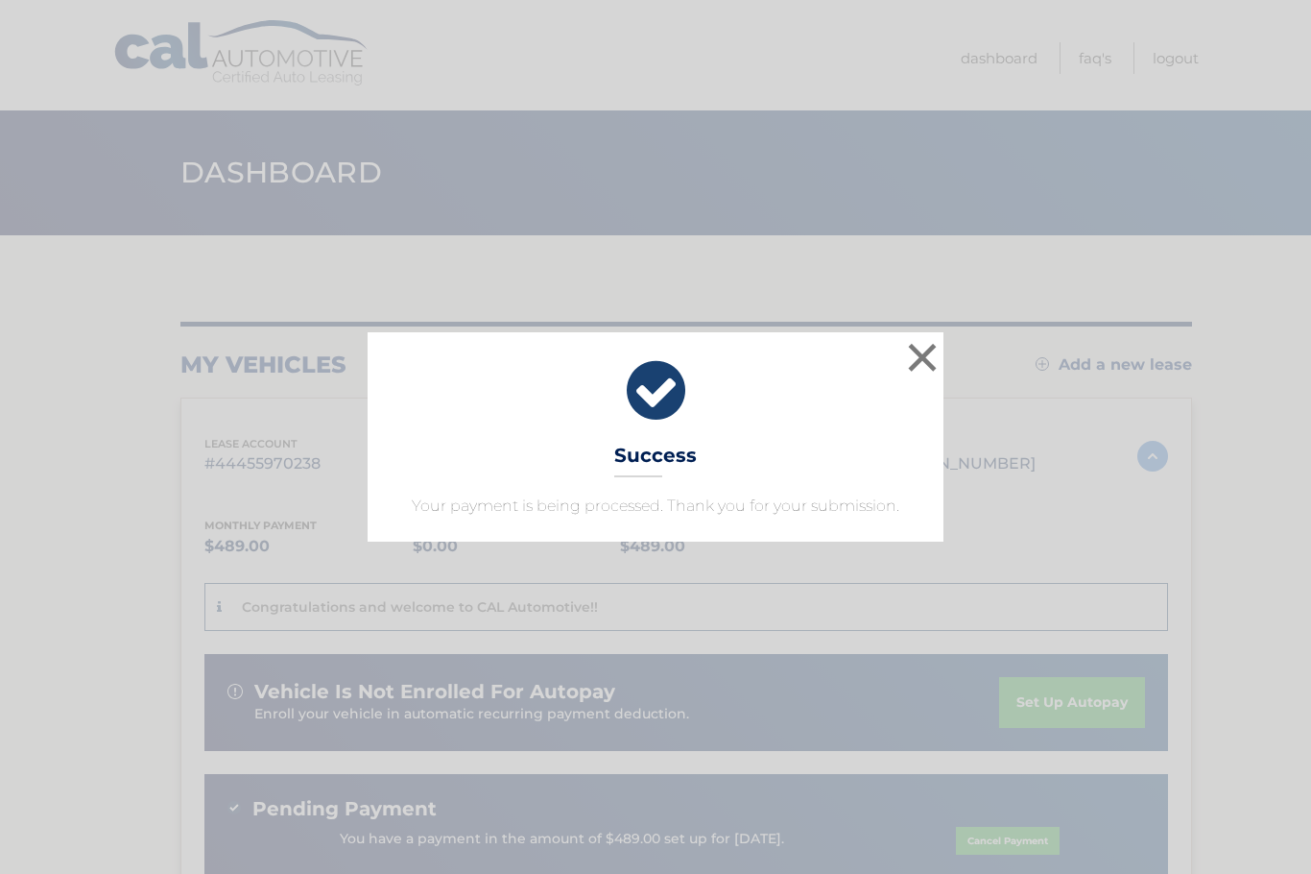
click at [922, 353] on button "×" at bounding box center [922, 357] width 38 height 38
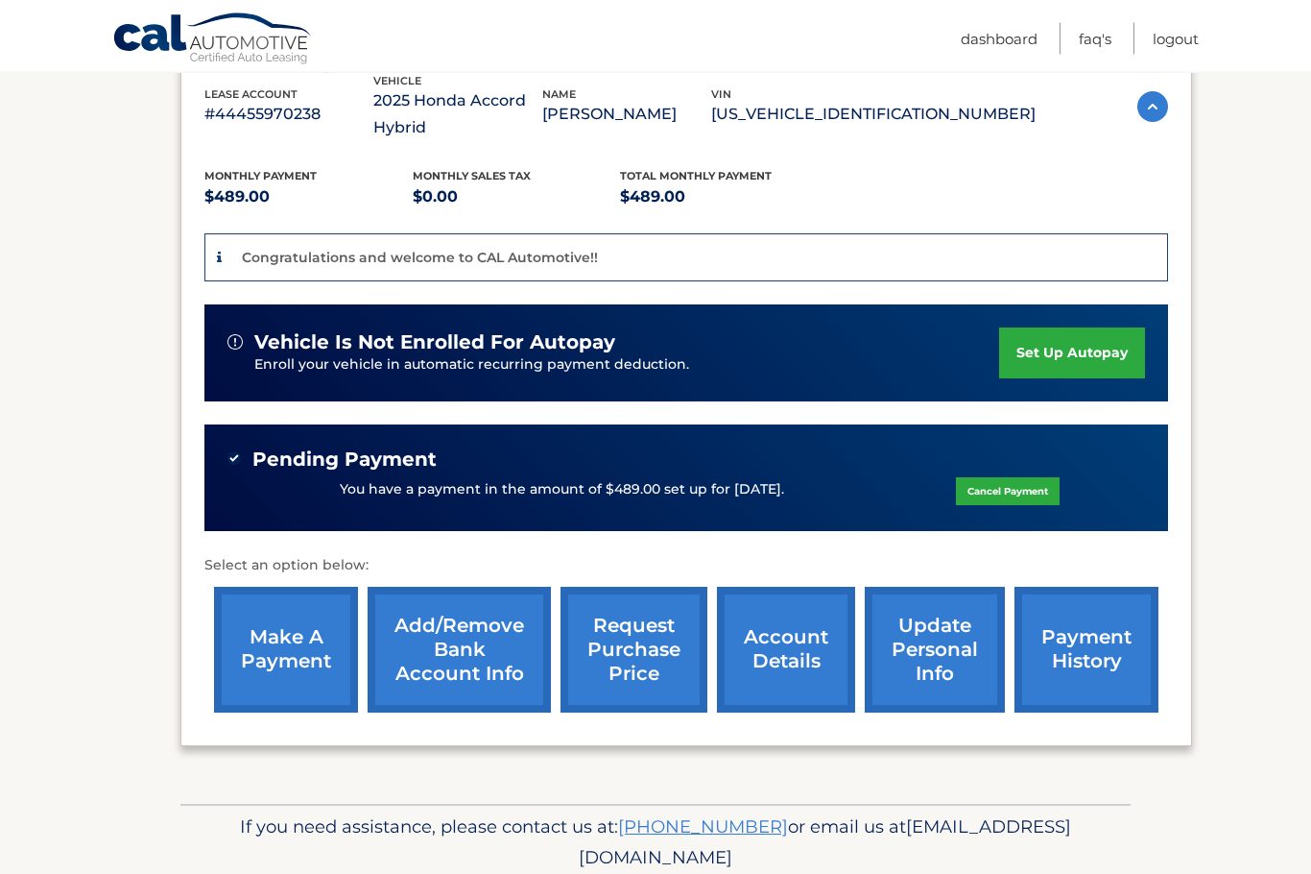
scroll to position [352, 0]
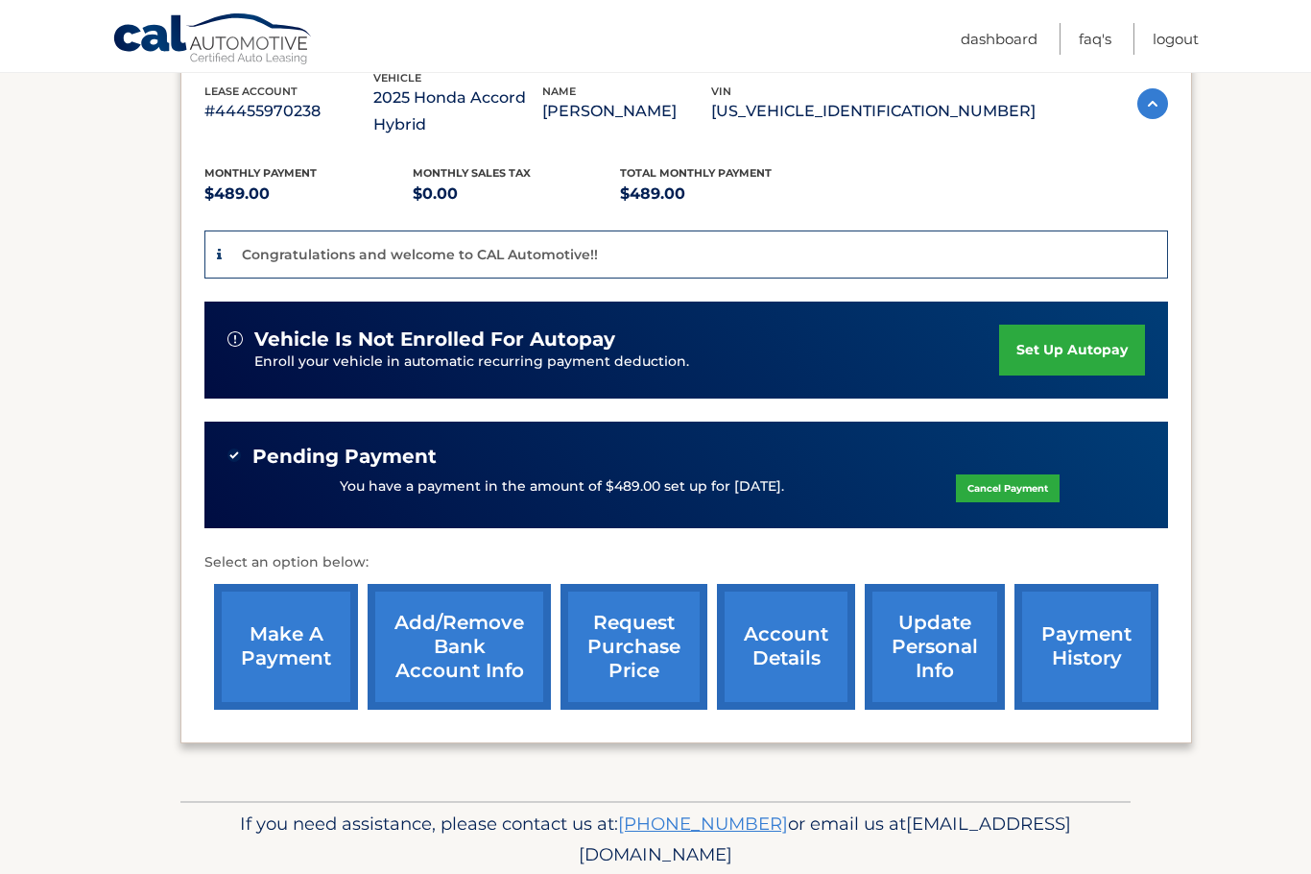
click at [1178, 35] on link "Logout" at bounding box center [1176, 39] width 46 height 32
